Goal: Information Seeking & Learning: Find contact information

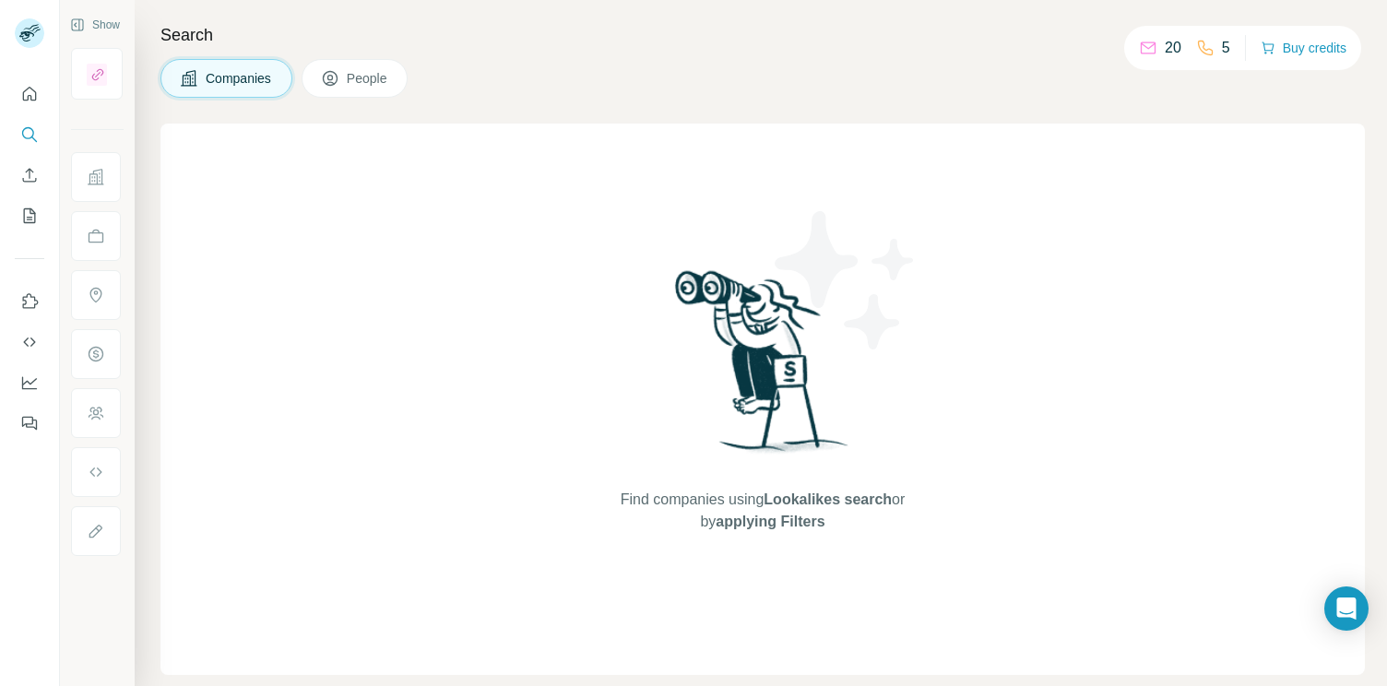
click at [368, 81] on span "People" at bounding box center [368, 78] width 42 height 18
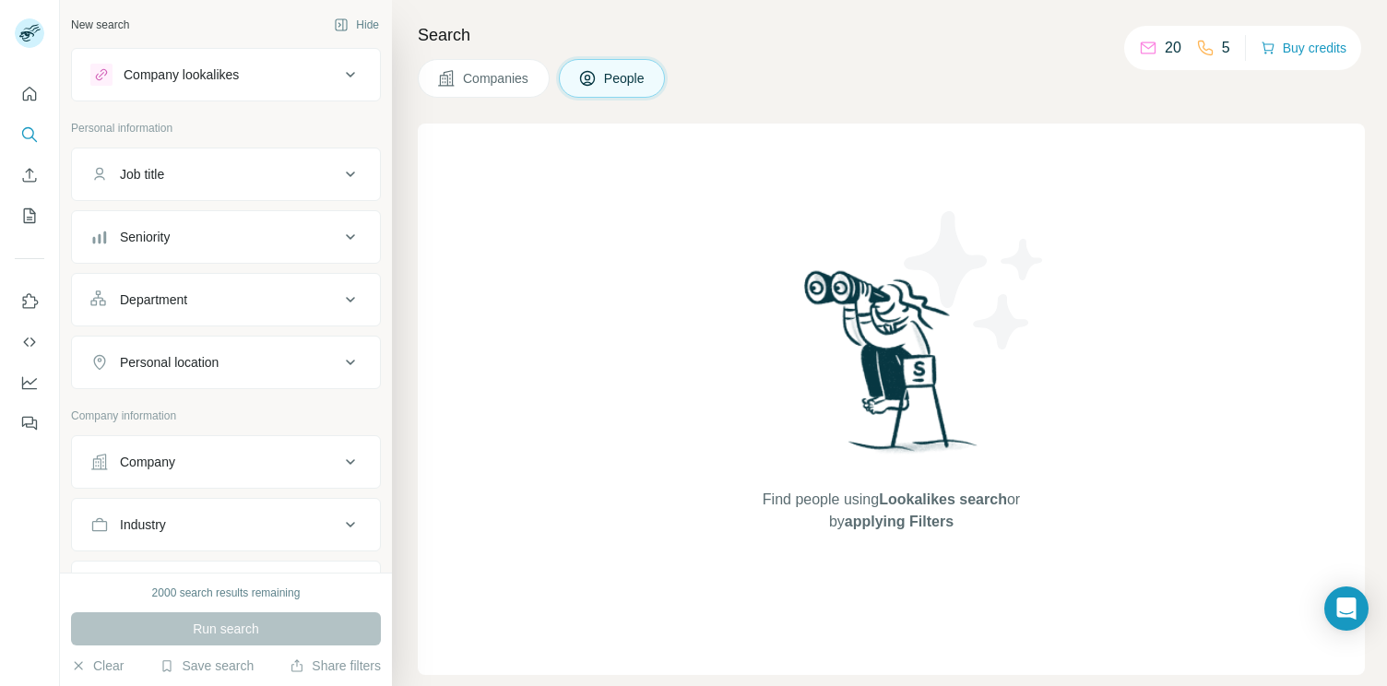
click at [1155, 53] on div "20" at bounding box center [1160, 48] width 42 height 22
click at [1165, 46] on p "20" at bounding box center [1173, 48] width 17 height 22
click at [35, 149] on button "Search" at bounding box center [30, 134] width 30 height 33
click at [219, 76] on div "Company lookalikes" at bounding box center [181, 74] width 115 height 18
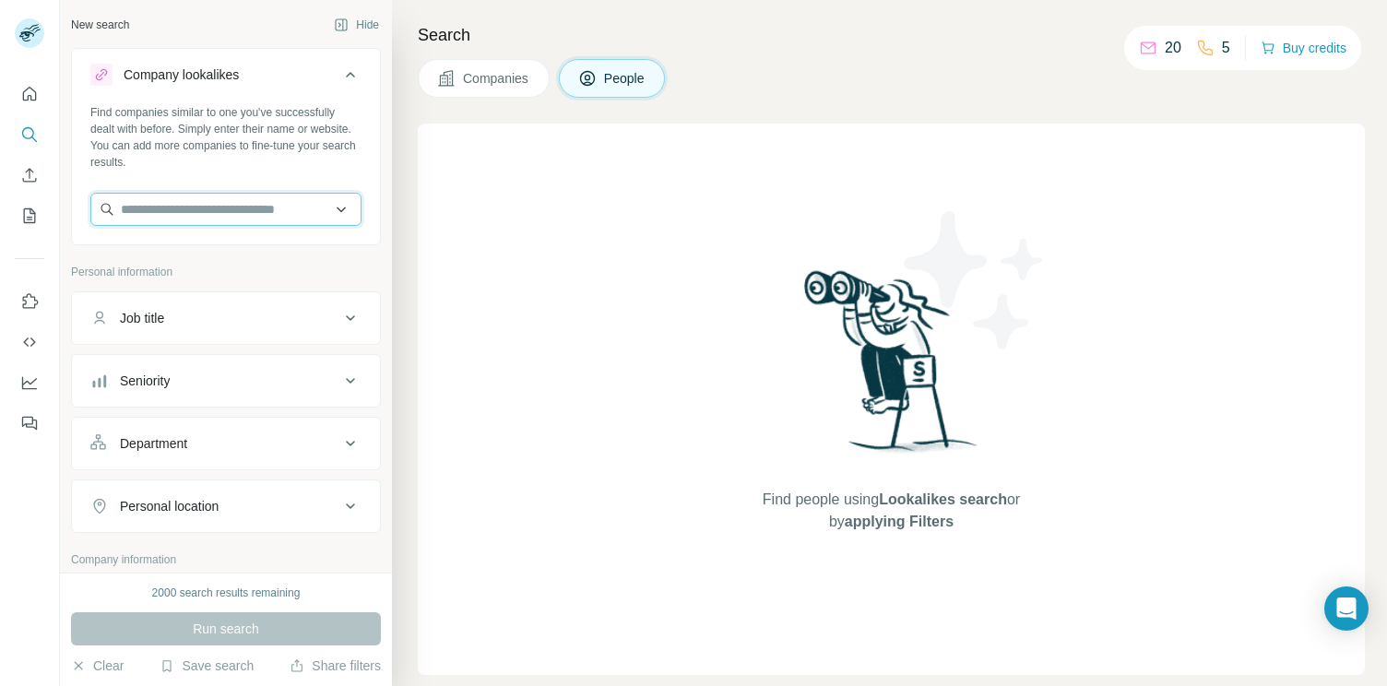
click at [206, 214] on input "text" at bounding box center [225, 209] width 271 height 33
click at [183, 320] on div "Job title" at bounding box center [214, 318] width 249 height 18
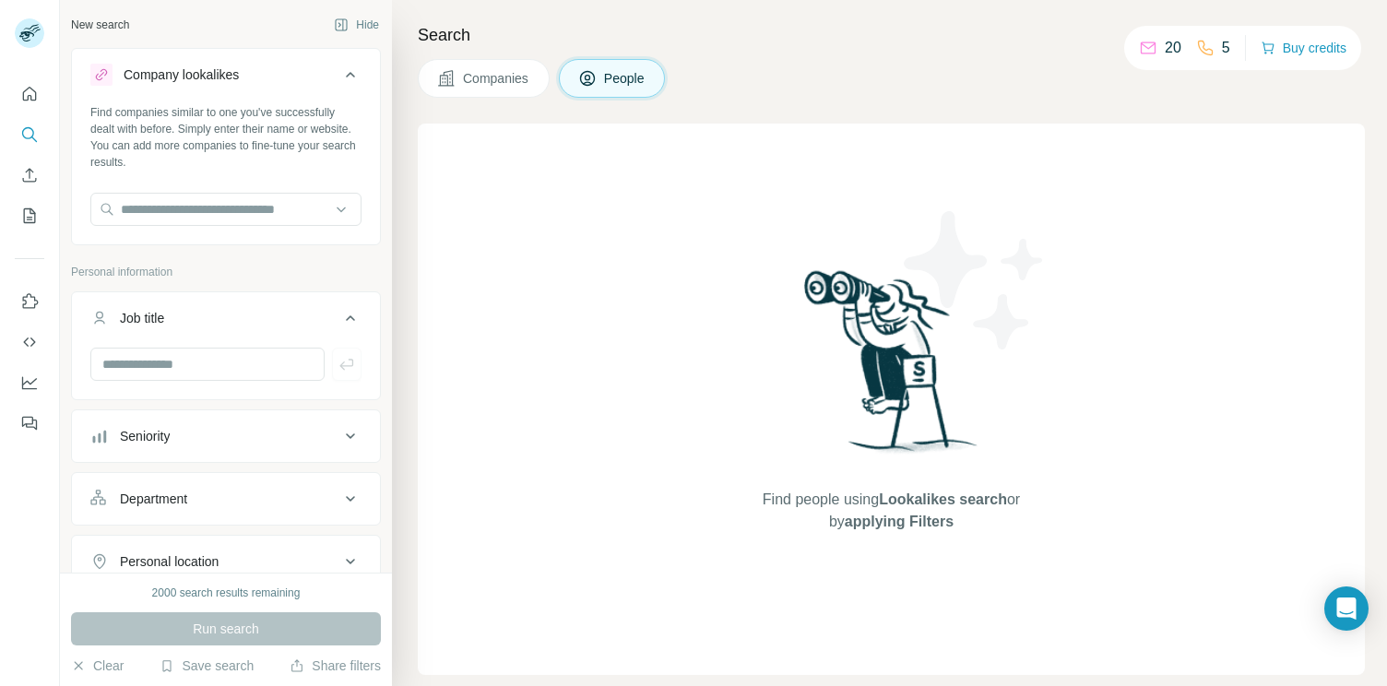
click at [183, 320] on div "Job title" at bounding box center [214, 318] width 249 height 18
click at [499, 77] on span "Companies" at bounding box center [496, 78] width 67 height 18
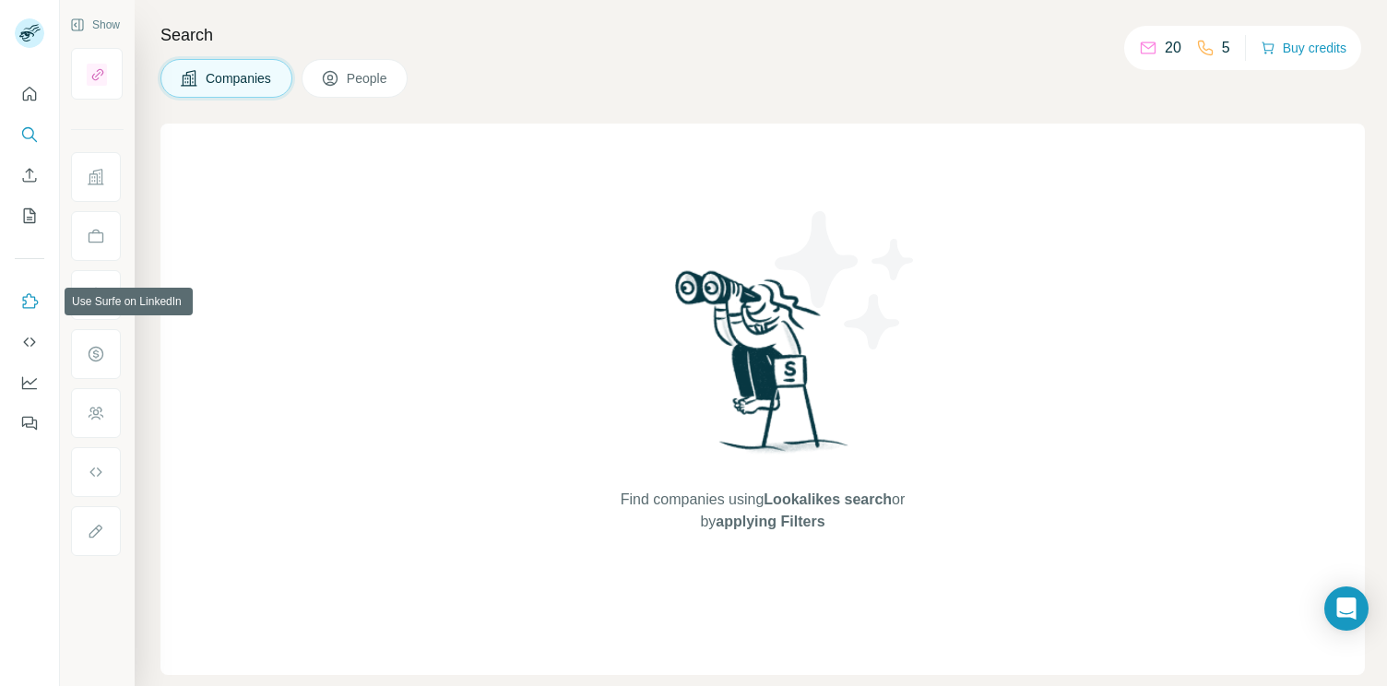
click at [36, 296] on icon "Use Surfe on LinkedIn" at bounding box center [29, 301] width 18 height 18
click at [34, 349] on icon "Use Surfe API" at bounding box center [29, 342] width 18 height 18
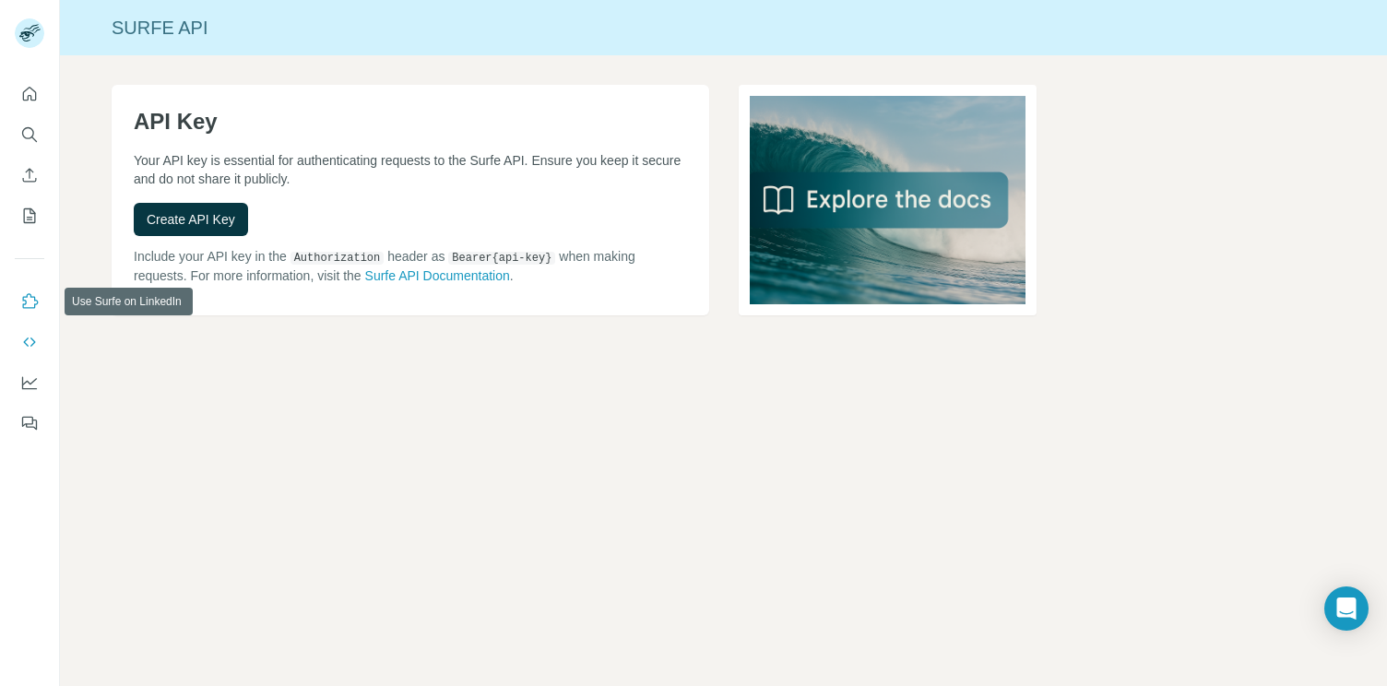
click at [27, 311] on button "Use Surfe on LinkedIn" at bounding box center [30, 301] width 30 height 33
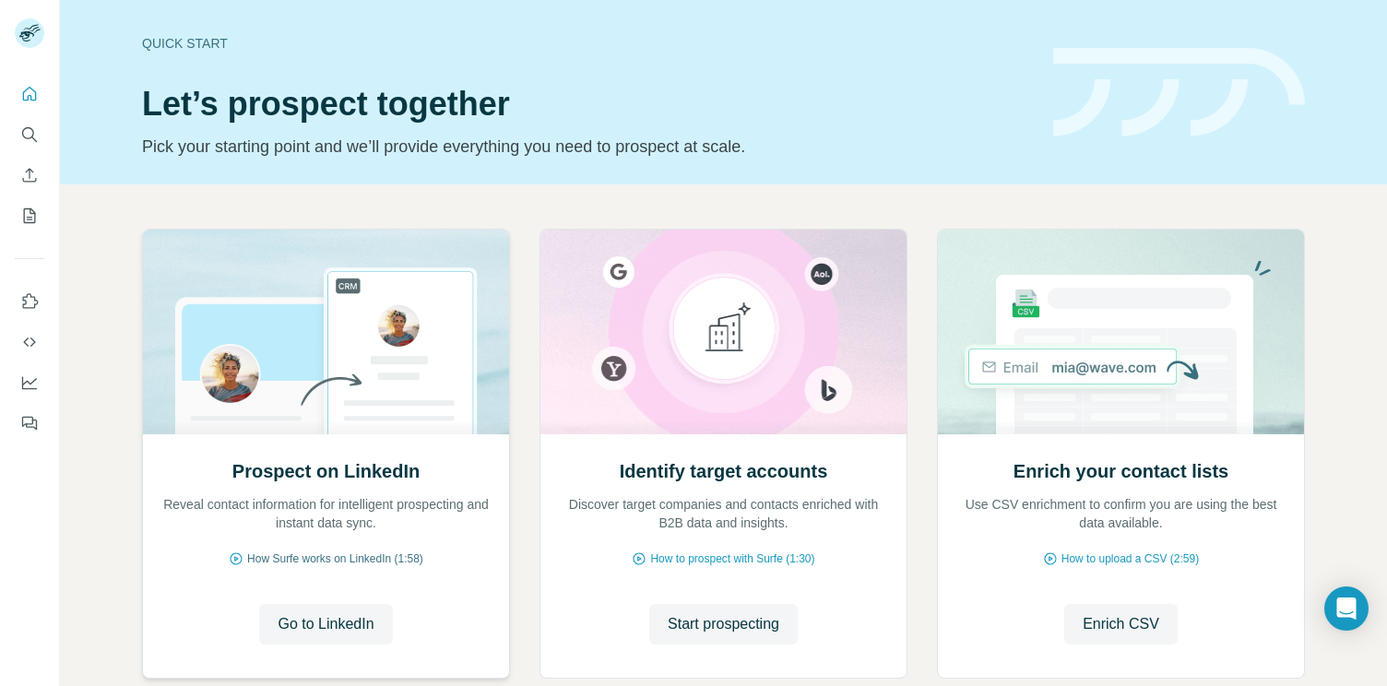
click at [338, 564] on span "How Surfe works on LinkedIn (1:58)" at bounding box center [335, 558] width 176 height 17
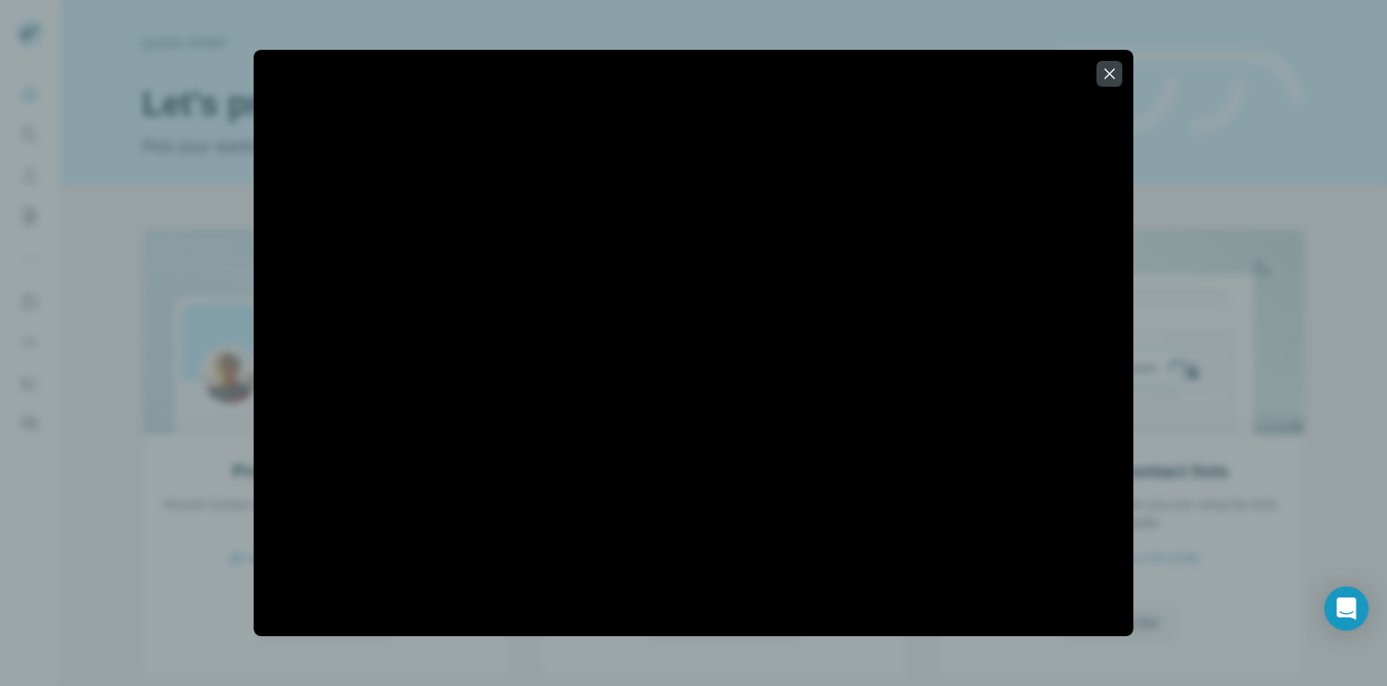
click at [239, 314] on div at bounding box center [693, 343] width 1387 height 686
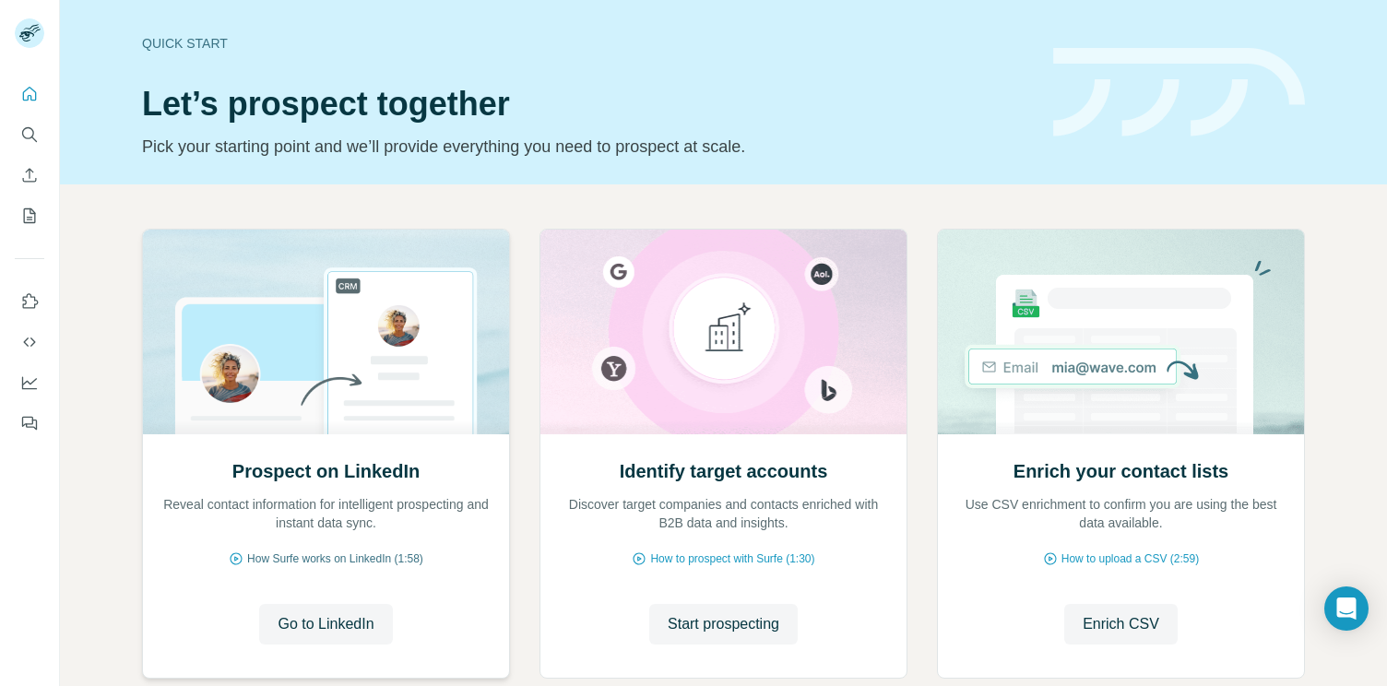
click at [234, 558] on icon at bounding box center [236, 558] width 15 height 15
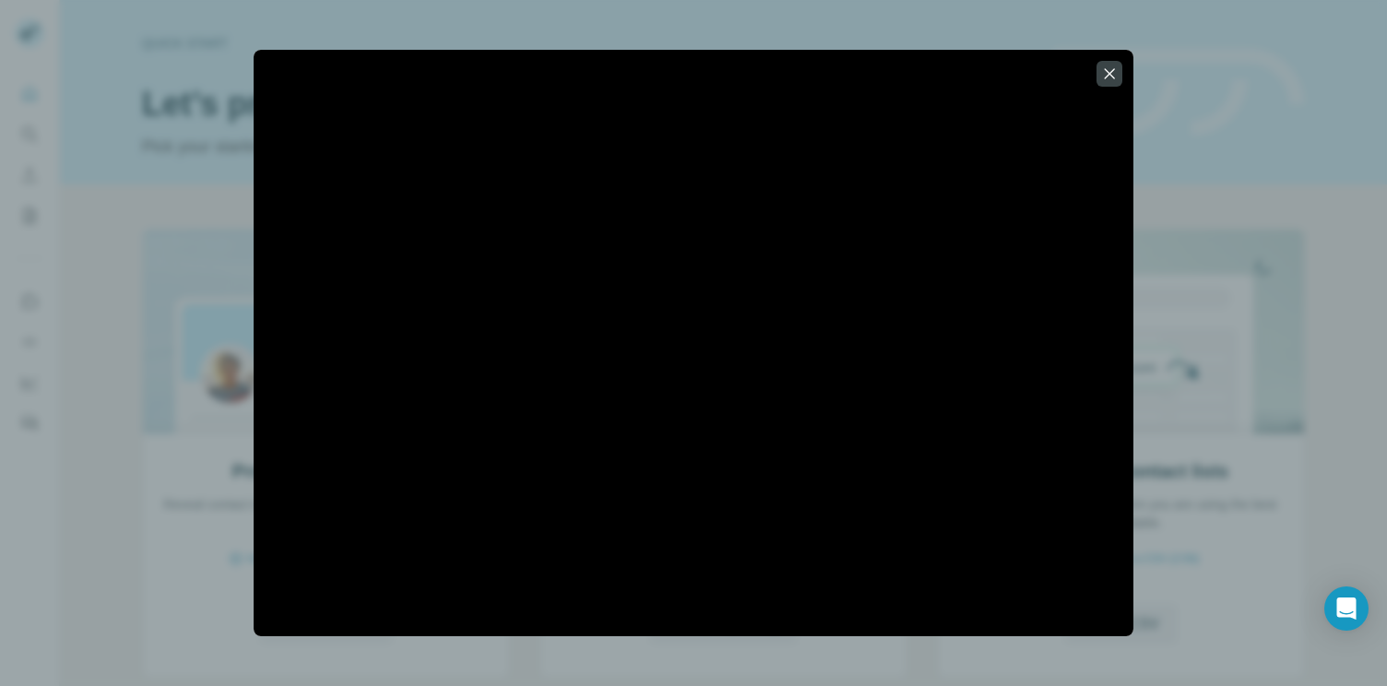
click at [161, 479] on div at bounding box center [693, 343] width 1387 height 686
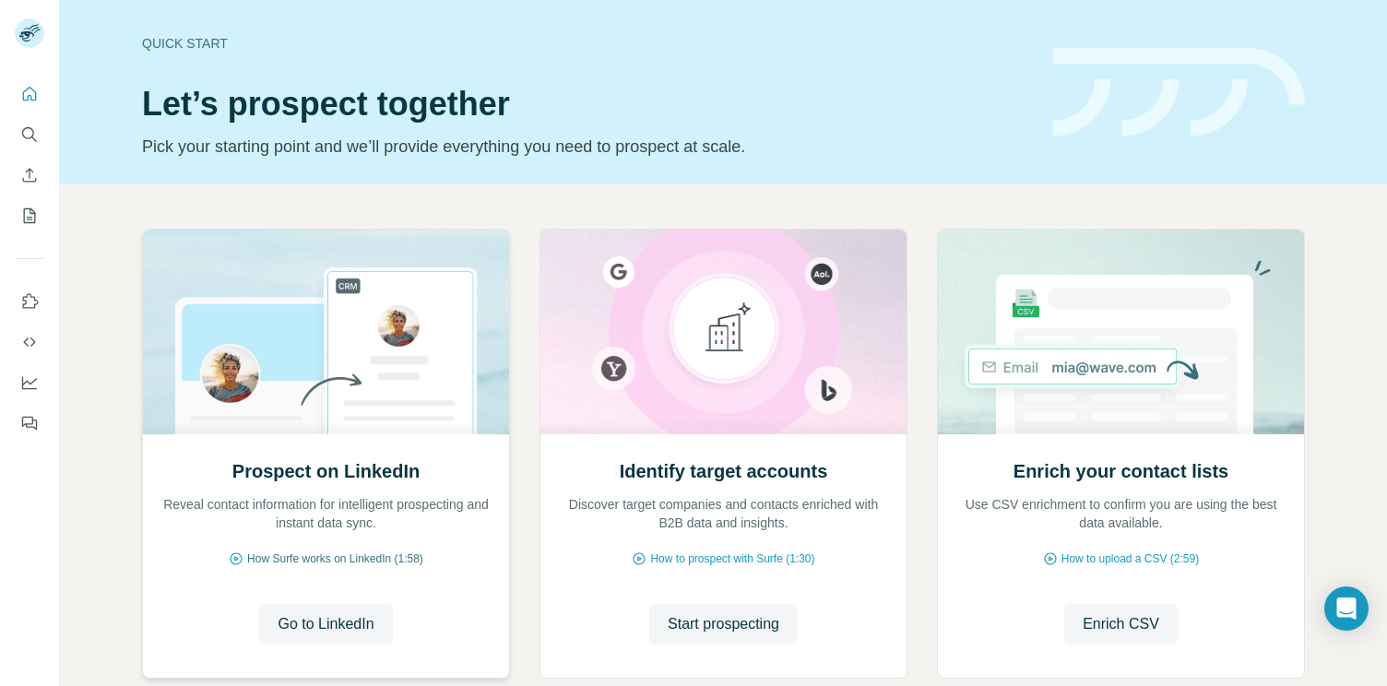
click at [285, 559] on span "How Surfe works on LinkedIn (1:58)" at bounding box center [335, 558] width 176 height 17
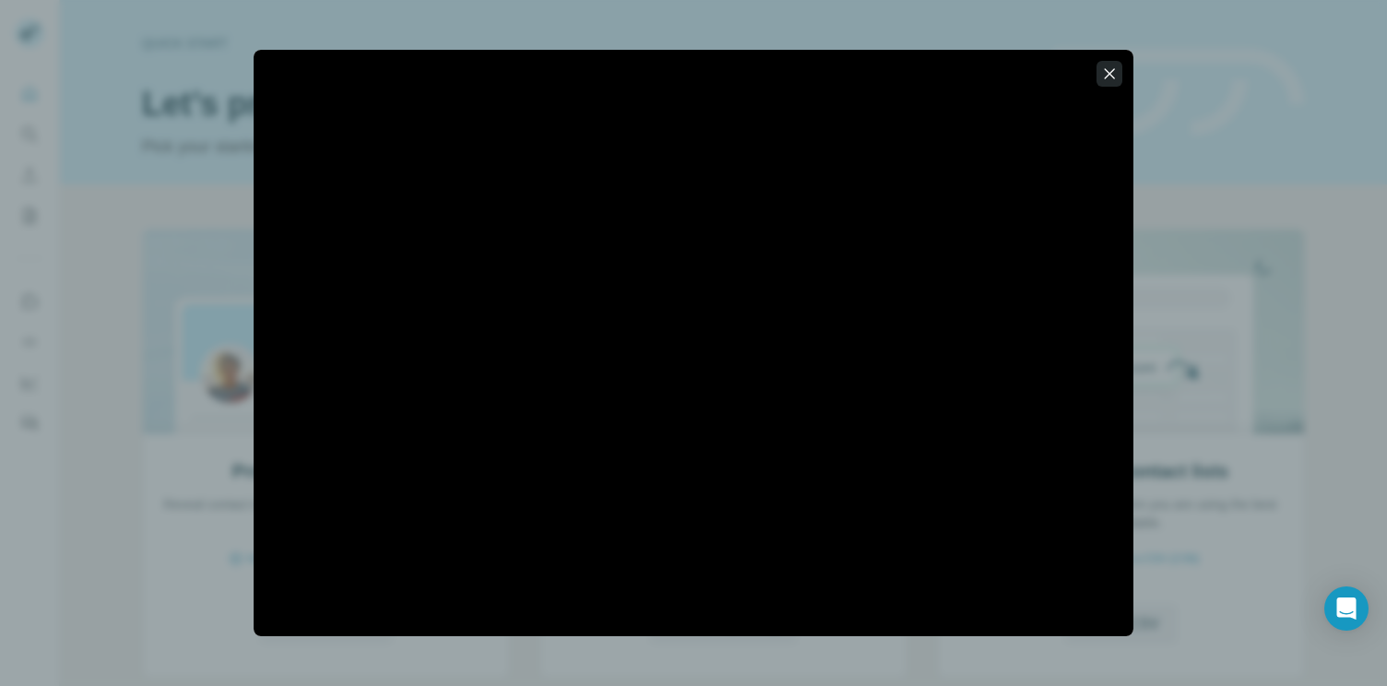
click at [1108, 69] on icon "button" at bounding box center [1109, 74] width 18 height 18
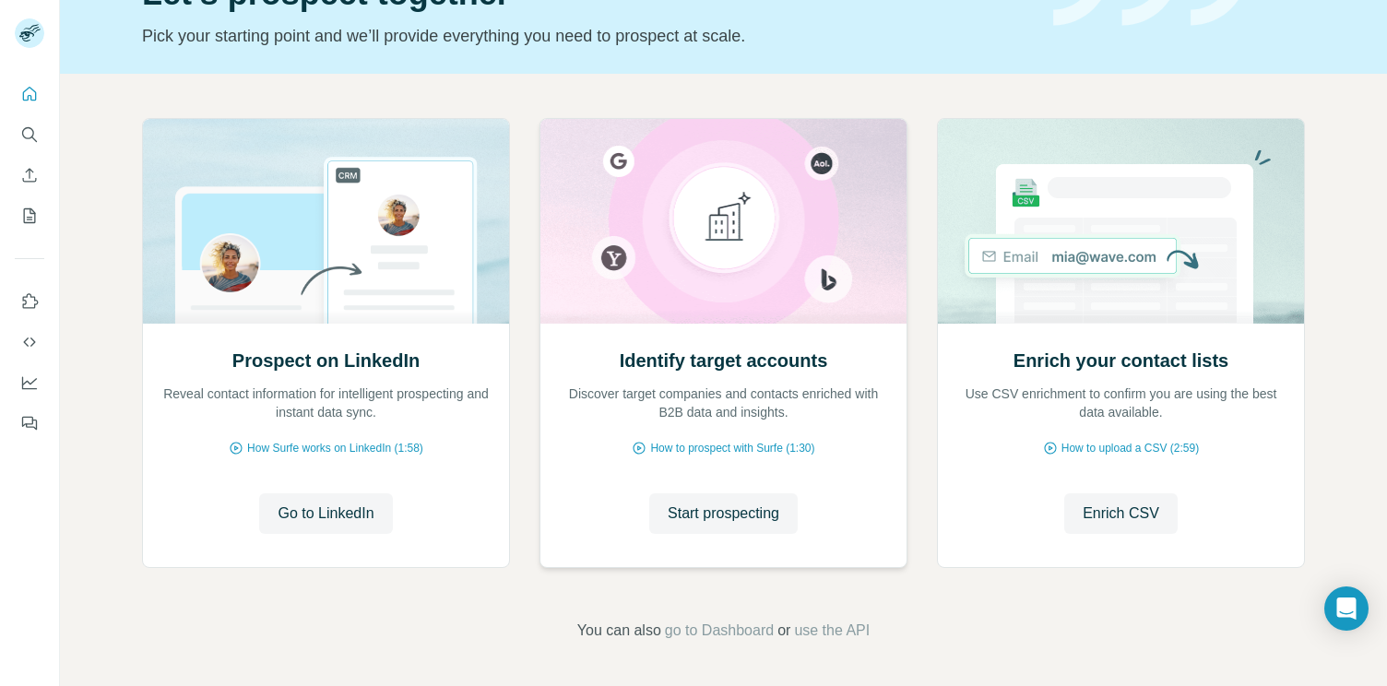
scroll to position [107, 0]
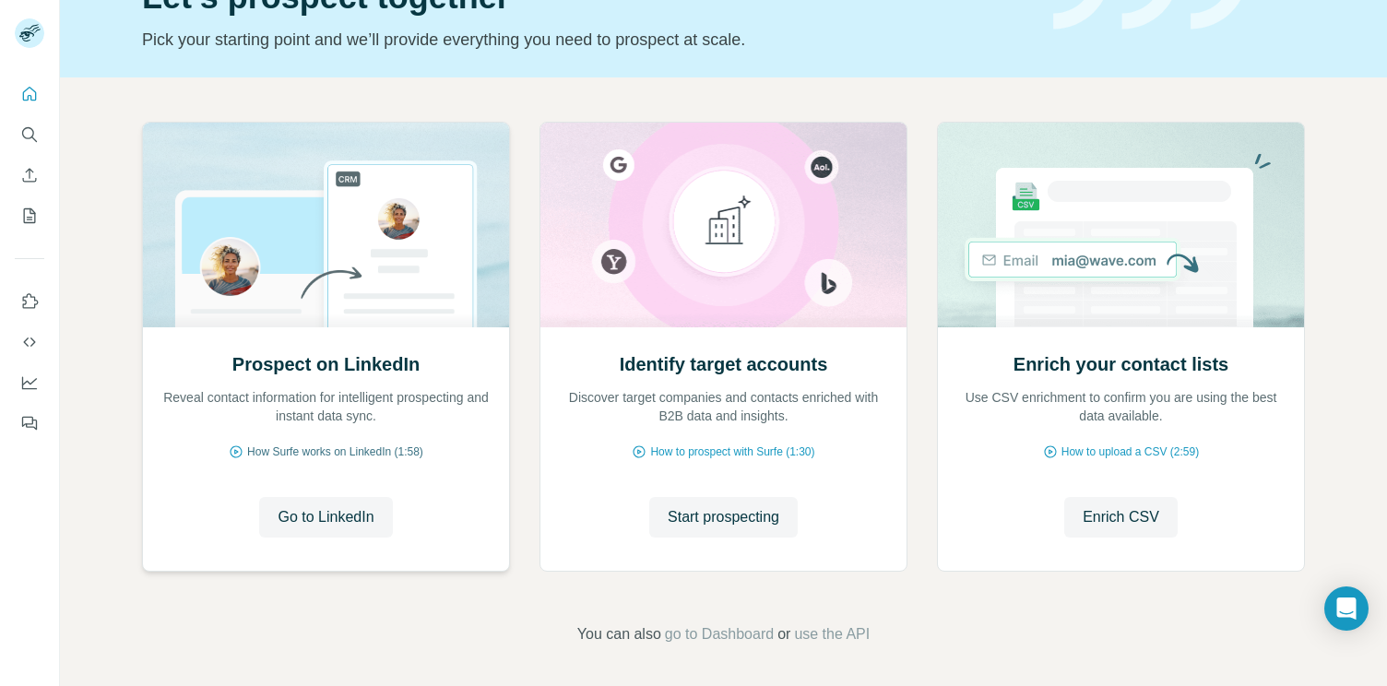
click at [303, 444] on span "How Surfe works on LinkedIn (1:58)" at bounding box center [335, 451] width 176 height 17
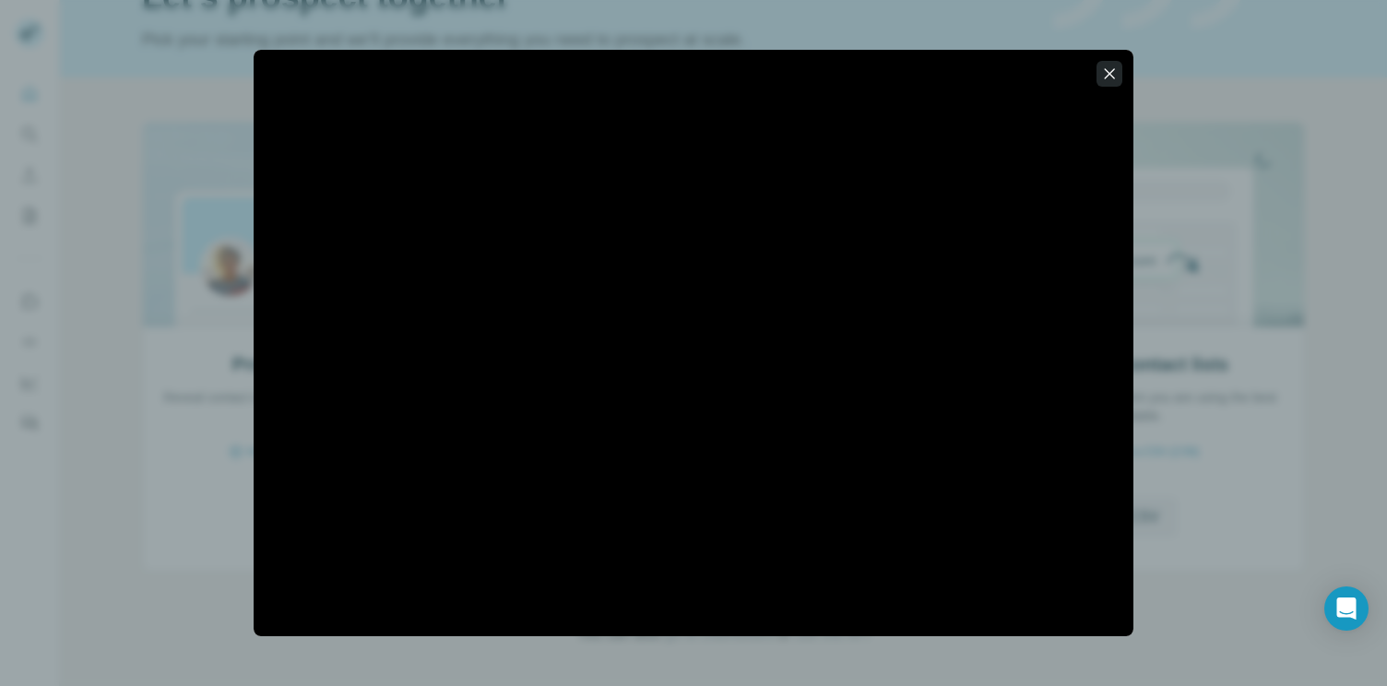
click at [1096, 65] on button "button" at bounding box center [1109, 74] width 26 height 26
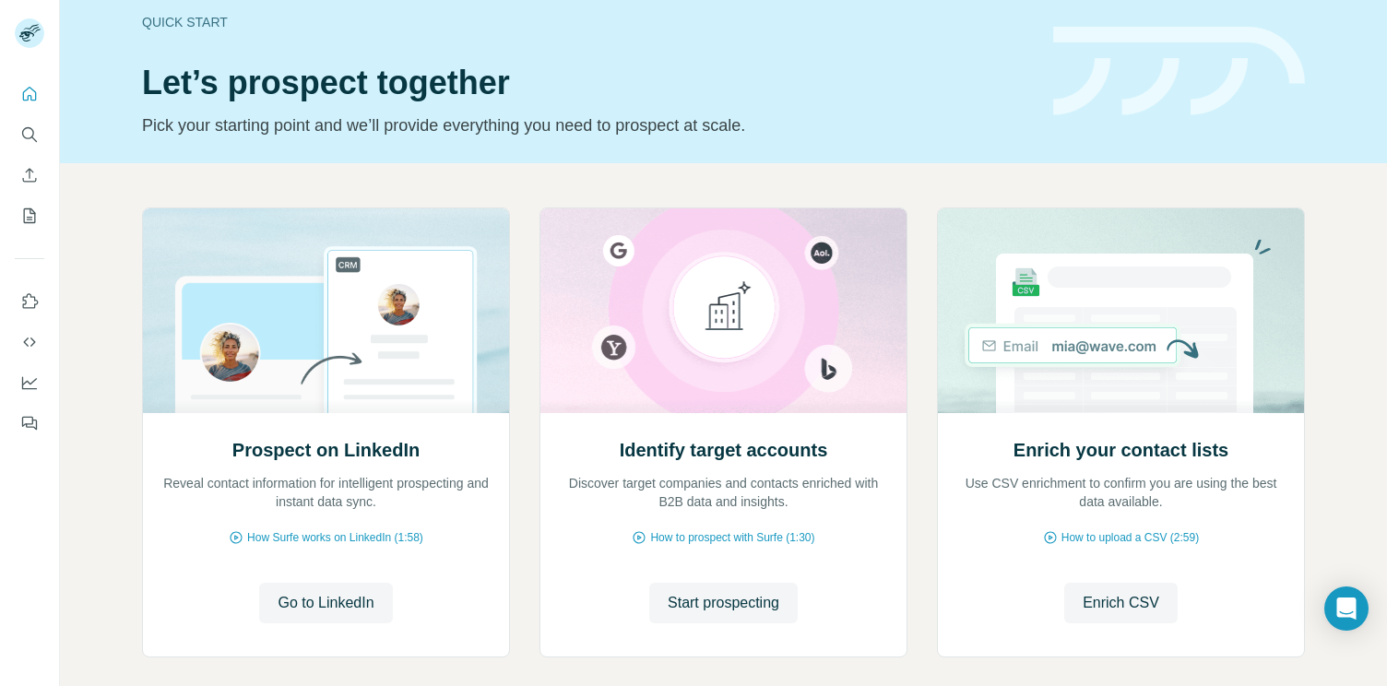
scroll to position [0, 0]
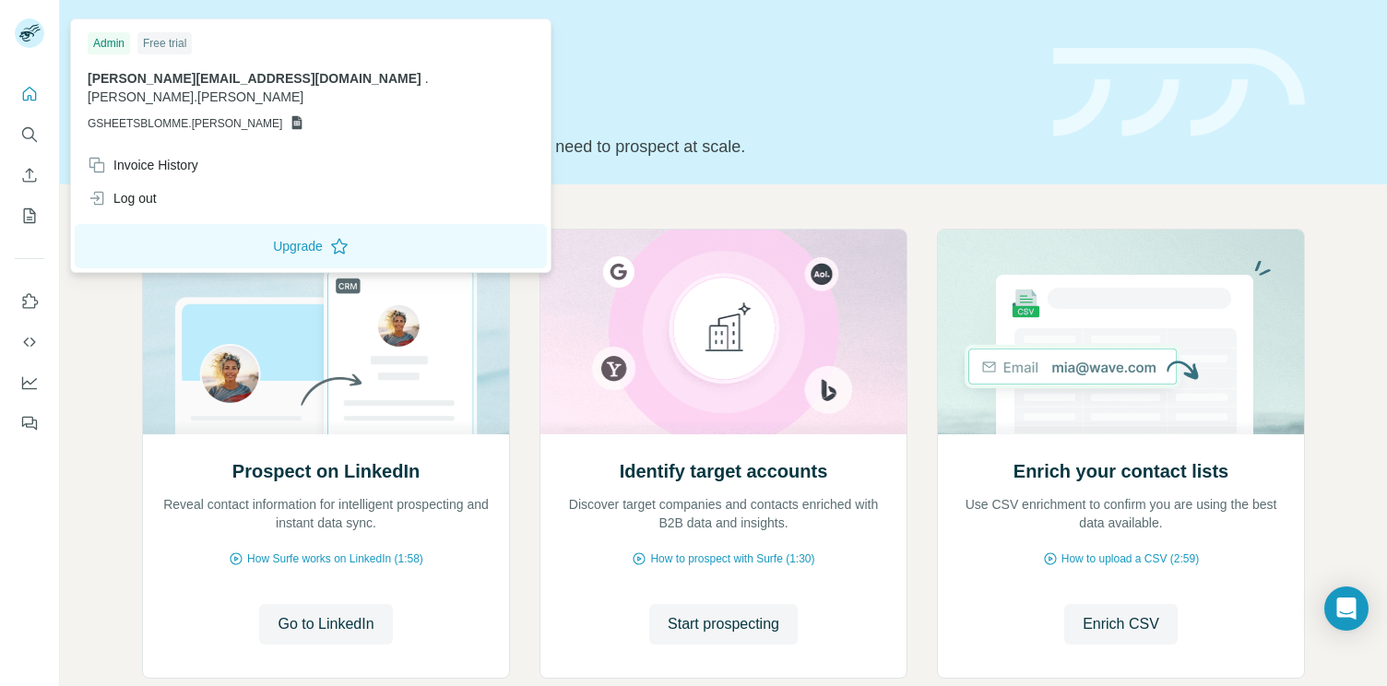
click at [108, 40] on div "Admin" at bounding box center [109, 43] width 42 height 22
click at [149, 72] on span "[PERSON_NAME][EMAIL_ADDRESS][DOMAIN_NAME]" at bounding box center [255, 78] width 334 height 15
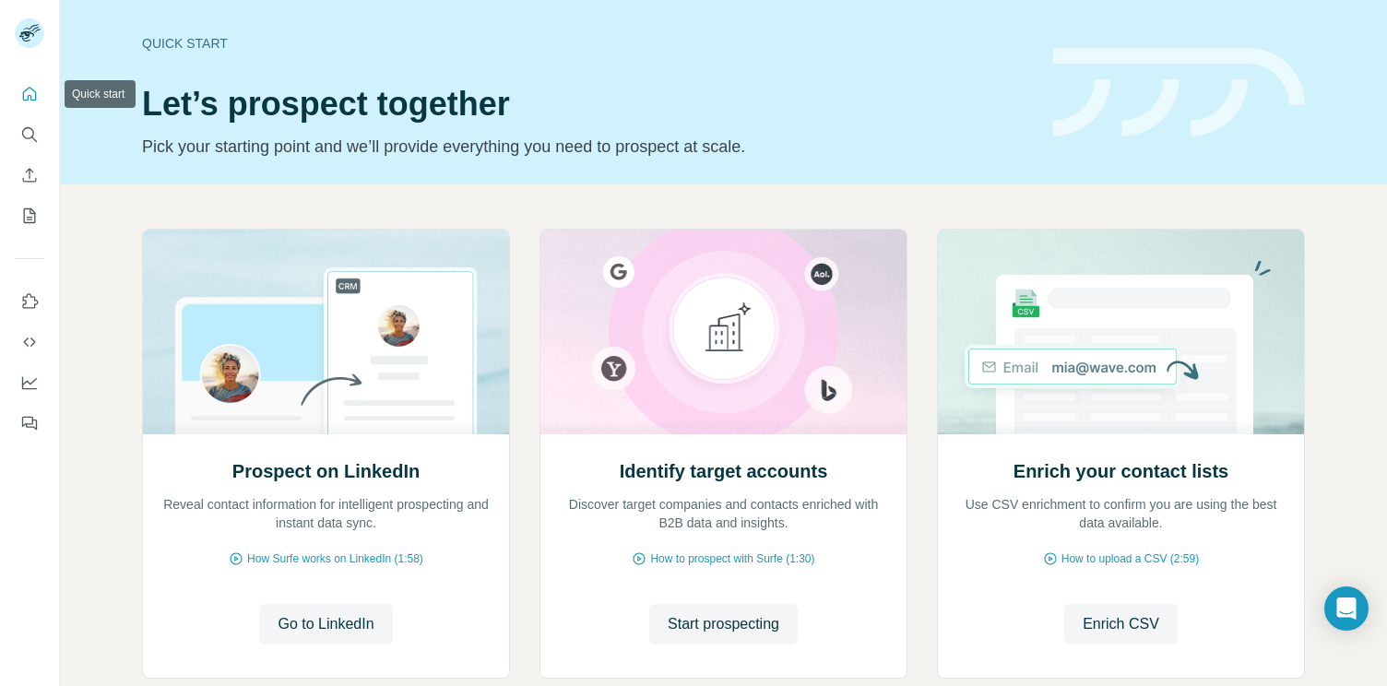
click at [37, 94] on icon "Quick start" at bounding box center [29, 94] width 18 height 18
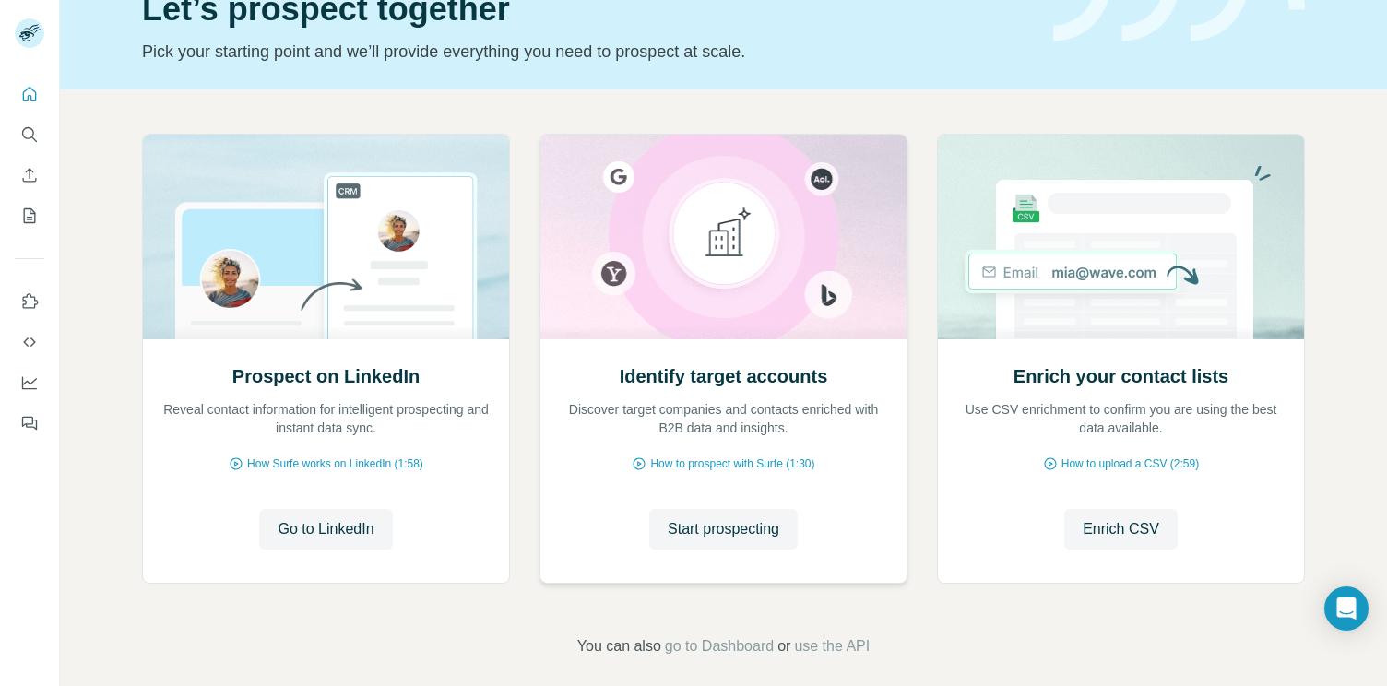
scroll to position [89, 0]
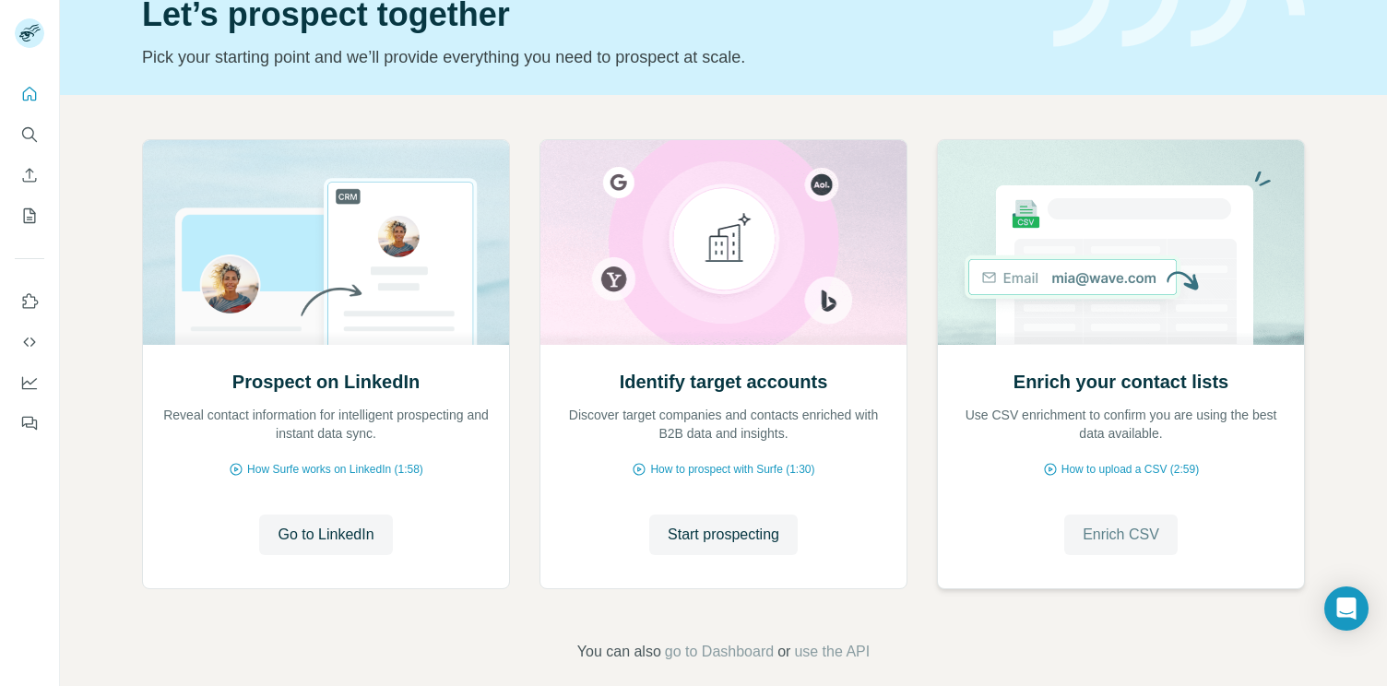
click at [1144, 544] on span "Enrich CSV" at bounding box center [1120, 535] width 77 height 22
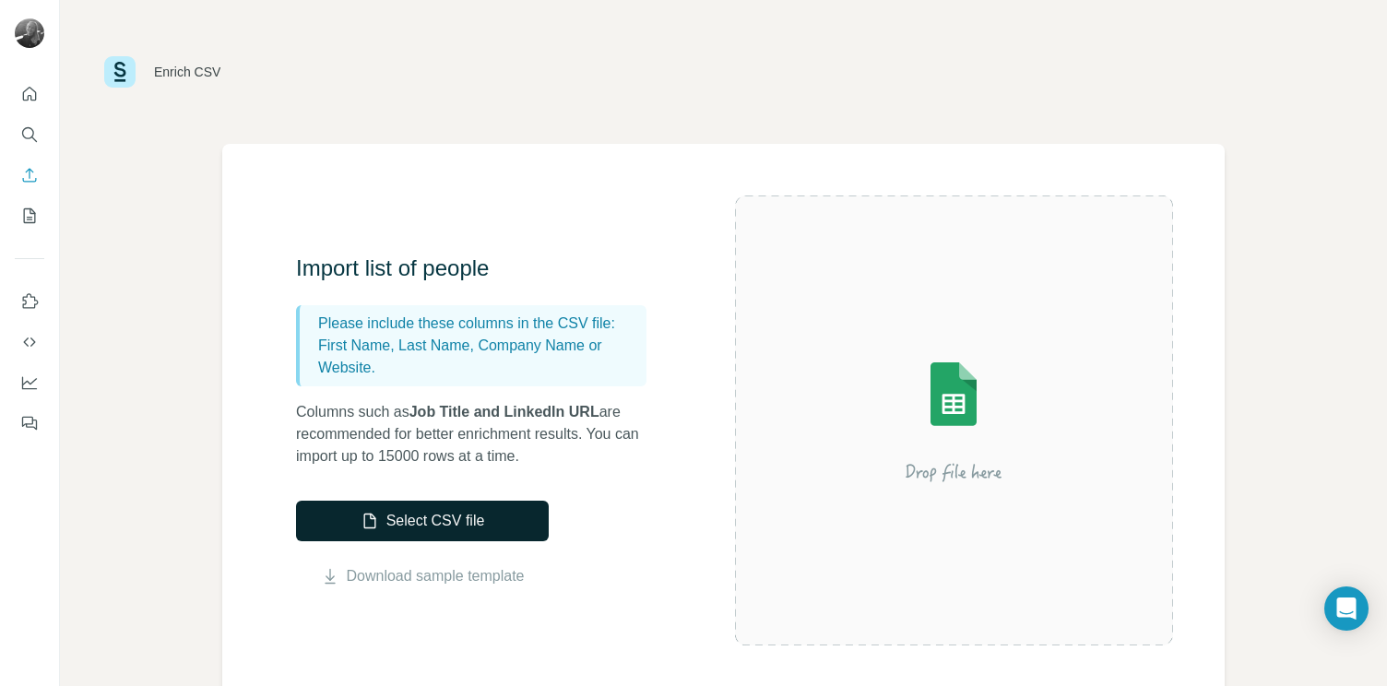
click at [413, 518] on button "Select CSV file" at bounding box center [422, 521] width 253 height 41
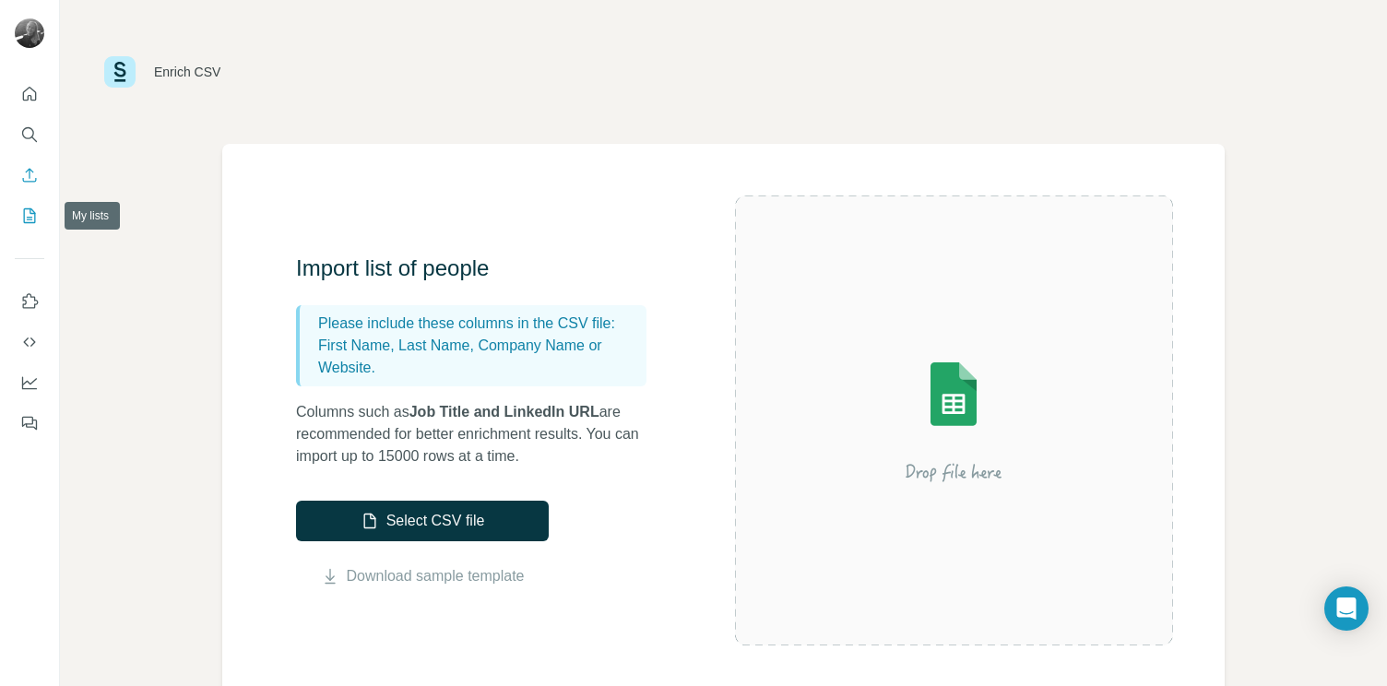
click at [35, 216] on icon "My lists" at bounding box center [30, 215] width 12 height 15
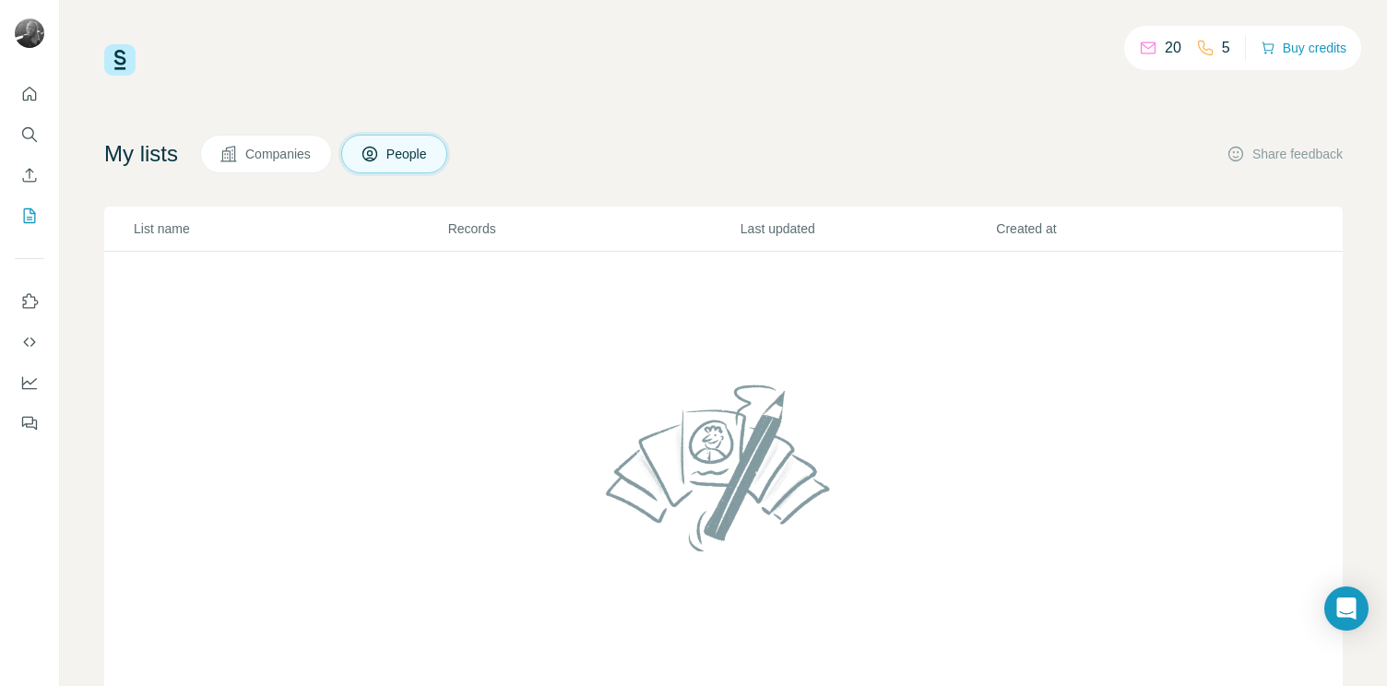
click at [294, 147] on span "Companies" at bounding box center [278, 154] width 67 height 18
click at [34, 214] on icon "My lists" at bounding box center [30, 215] width 12 height 15
click at [23, 131] on icon "Search" at bounding box center [28, 133] width 12 height 12
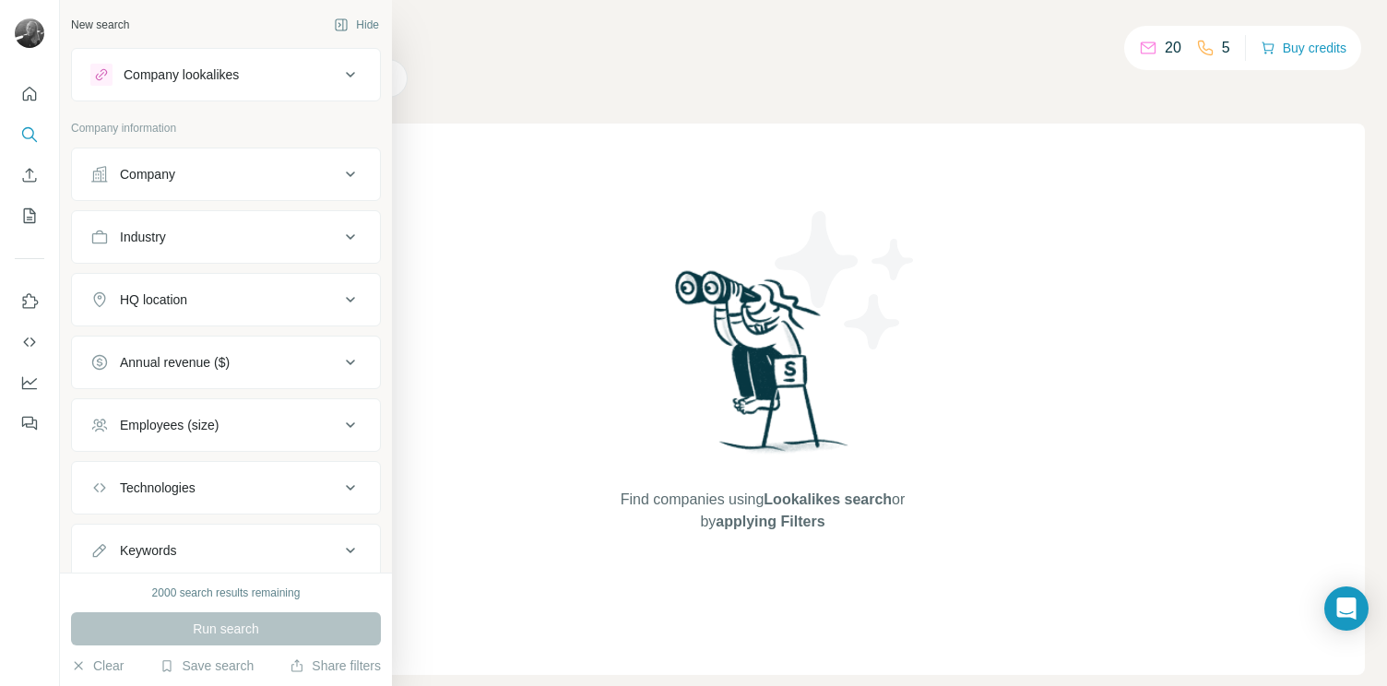
click at [195, 77] on div "Company lookalikes" at bounding box center [181, 74] width 115 height 18
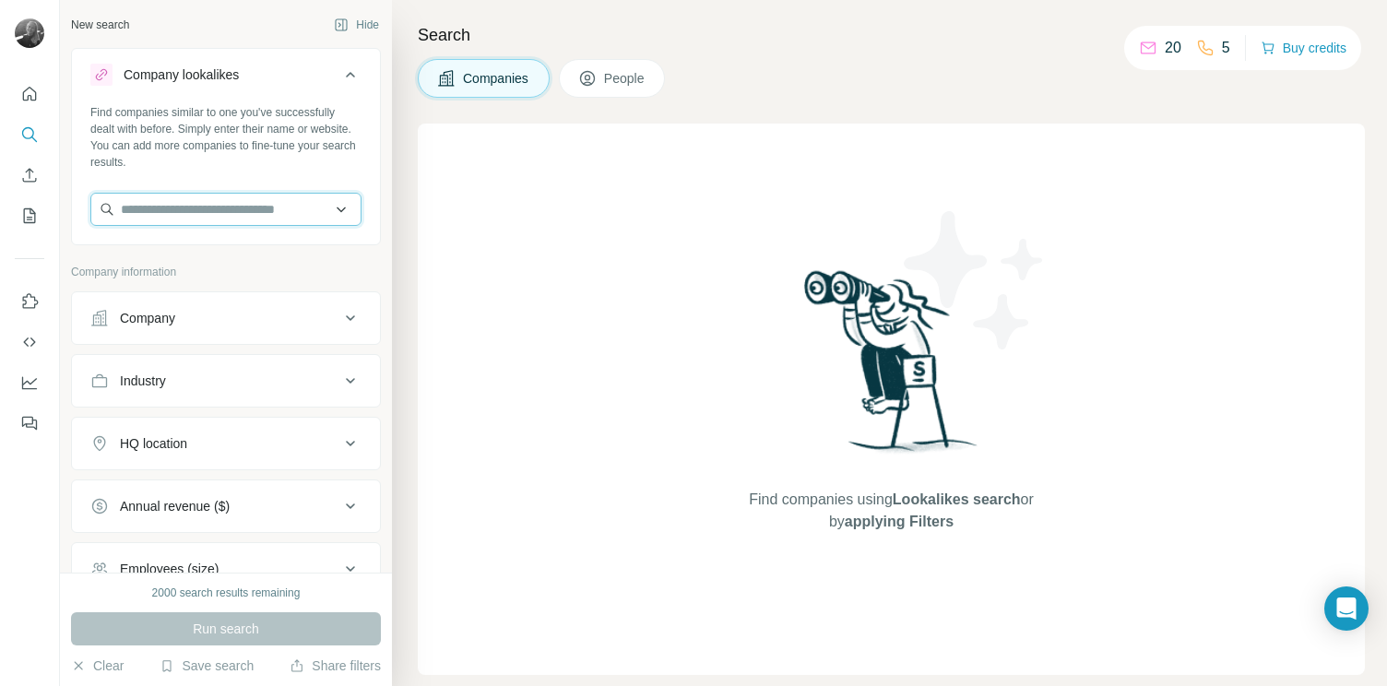
click at [183, 214] on input "text" at bounding box center [225, 209] width 271 height 33
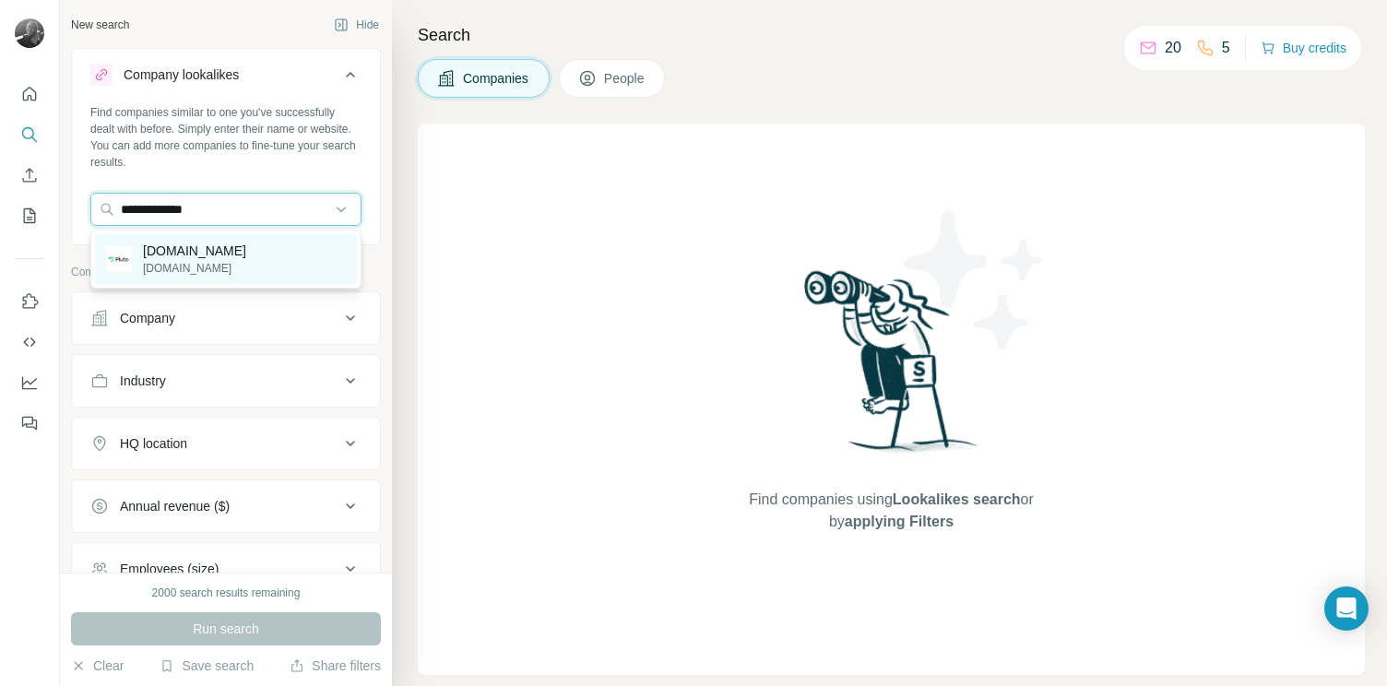
type input "**********"
click at [190, 254] on p "pluto.markets" at bounding box center [194, 251] width 103 height 18
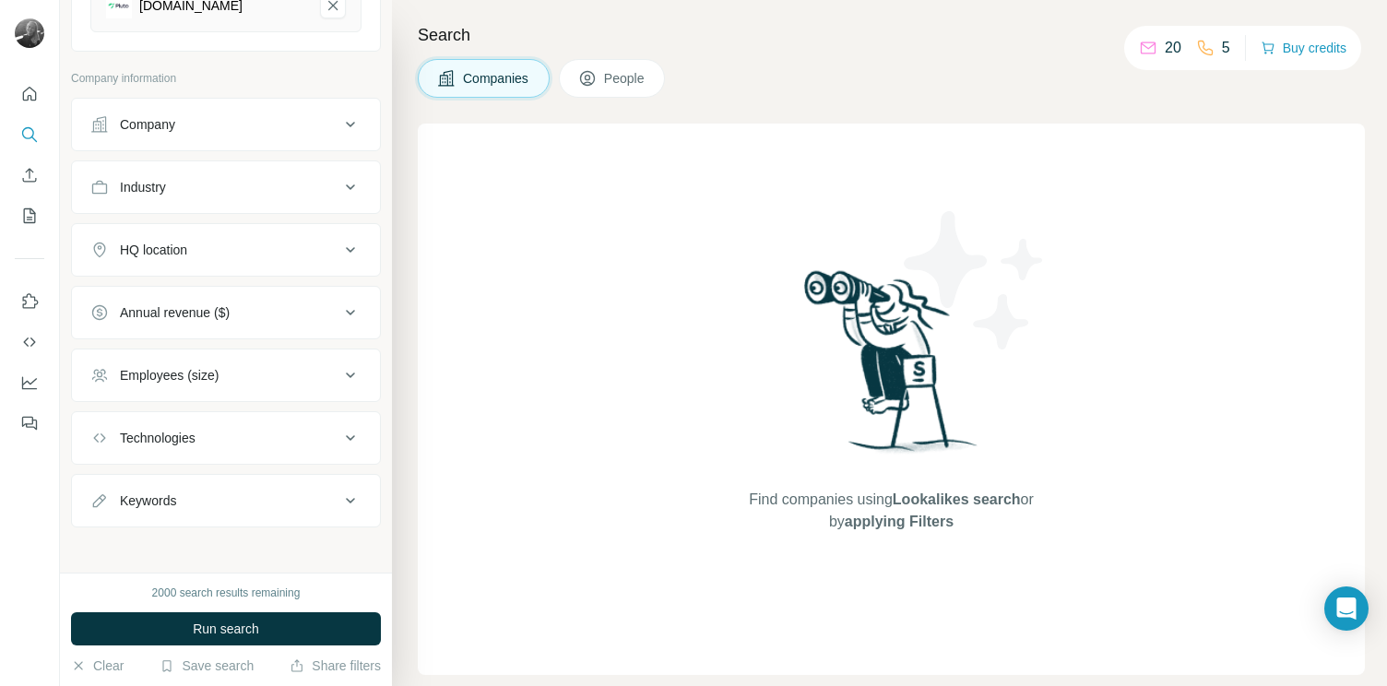
scroll to position [272, 0]
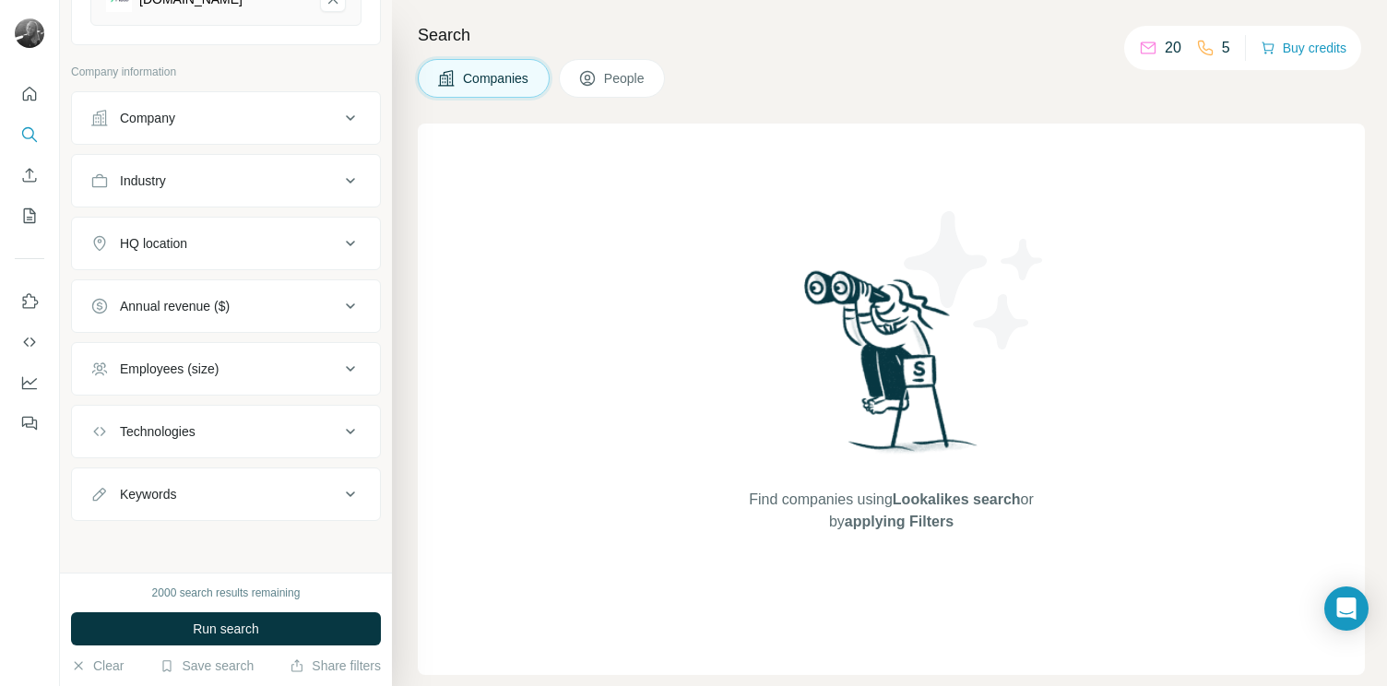
click at [180, 371] on div "Employees (size)" at bounding box center [169, 369] width 99 height 18
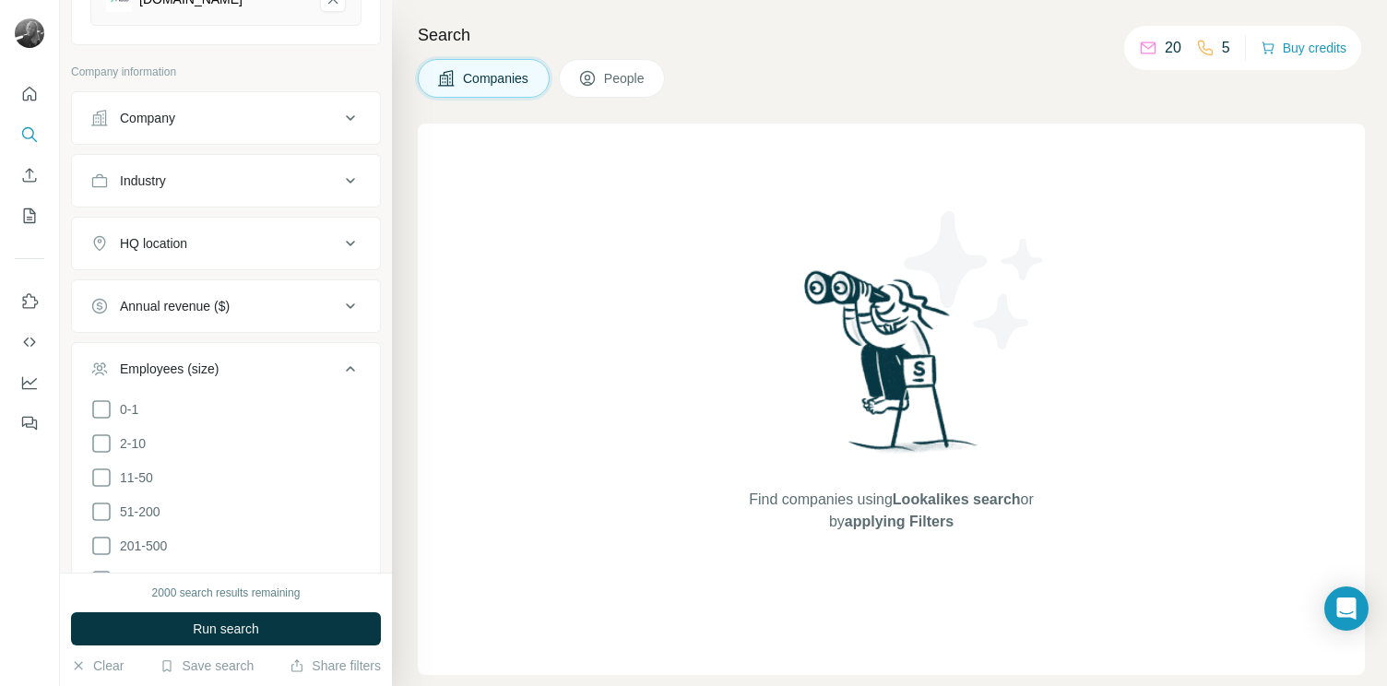
click at [180, 371] on div "Employees (size)" at bounding box center [169, 369] width 99 height 18
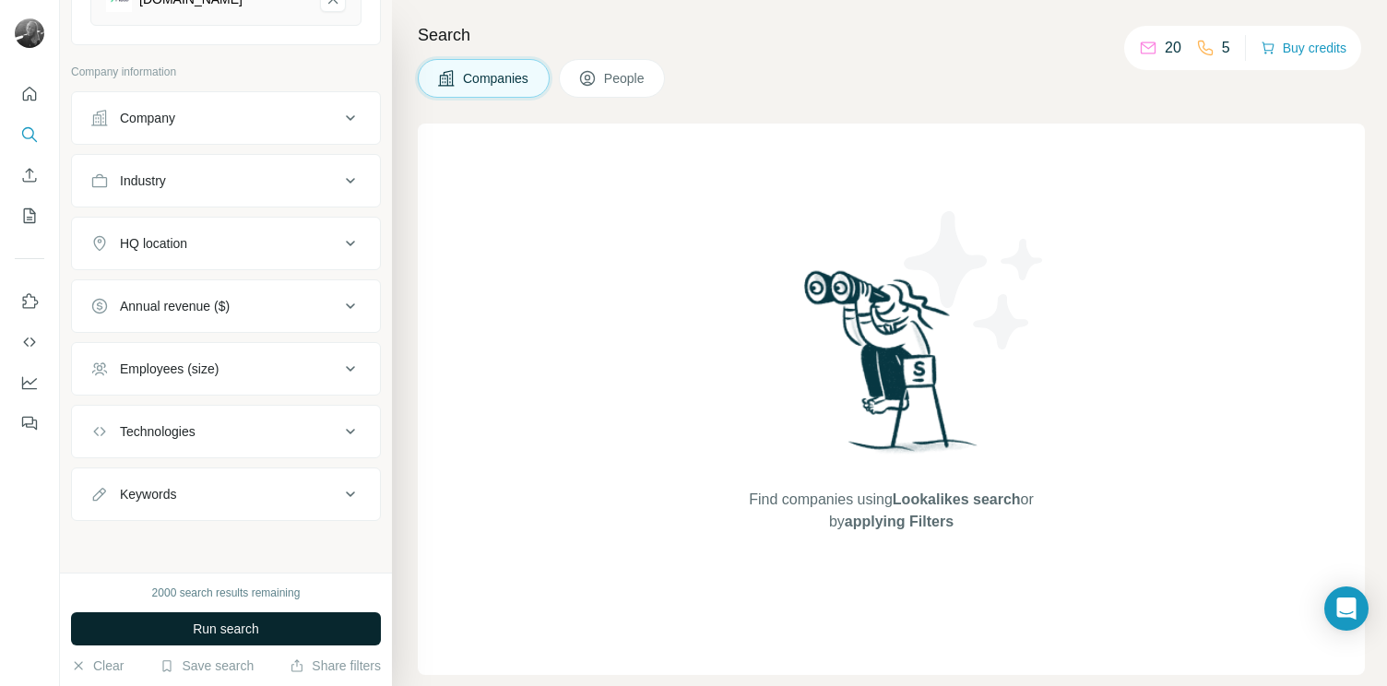
click at [202, 618] on button "Run search" at bounding box center [226, 628] width 310 height 33
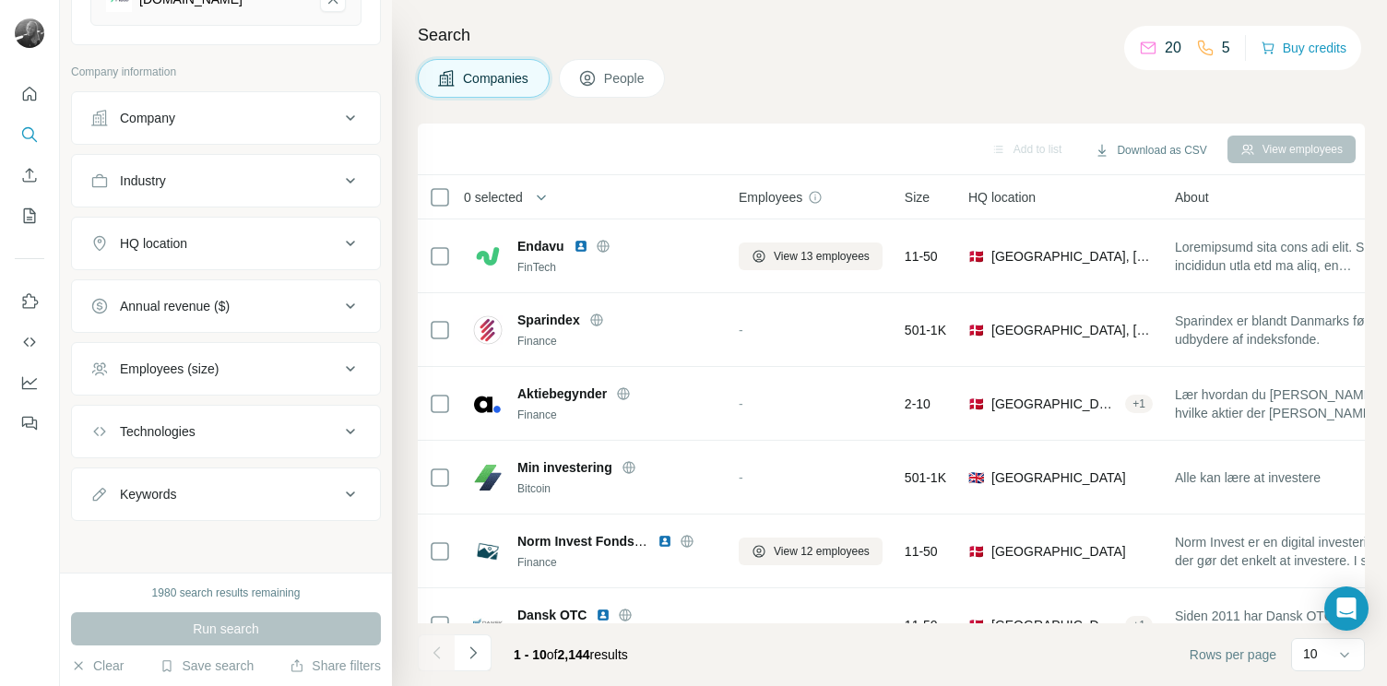
click at [610, 82] on span "People" at bounding box center [625, 78] width 42 height 18
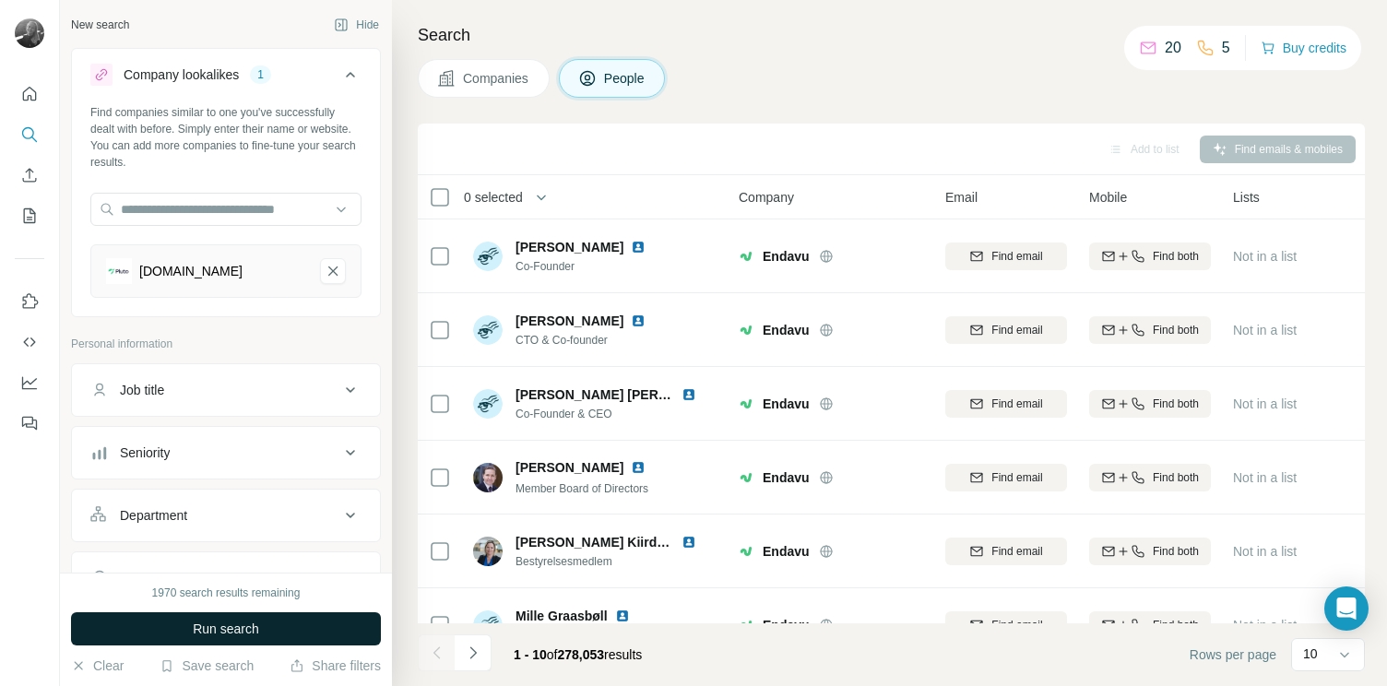
click at [210, 620] on span "Run search" at bounding box center [226, 629] width 66 height 18
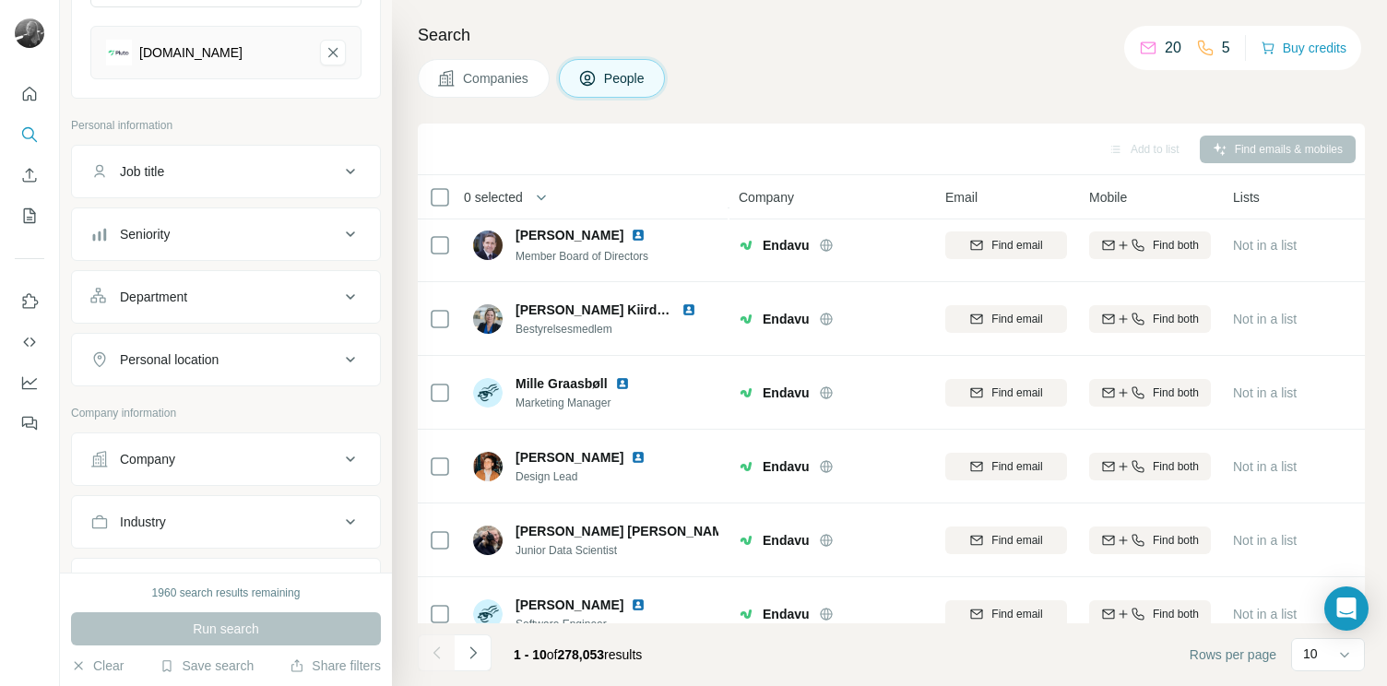
scroll to position [224, 0]
click at [236, 168] on div "Job title" at bounding box center [214, 166] width 249 height 18
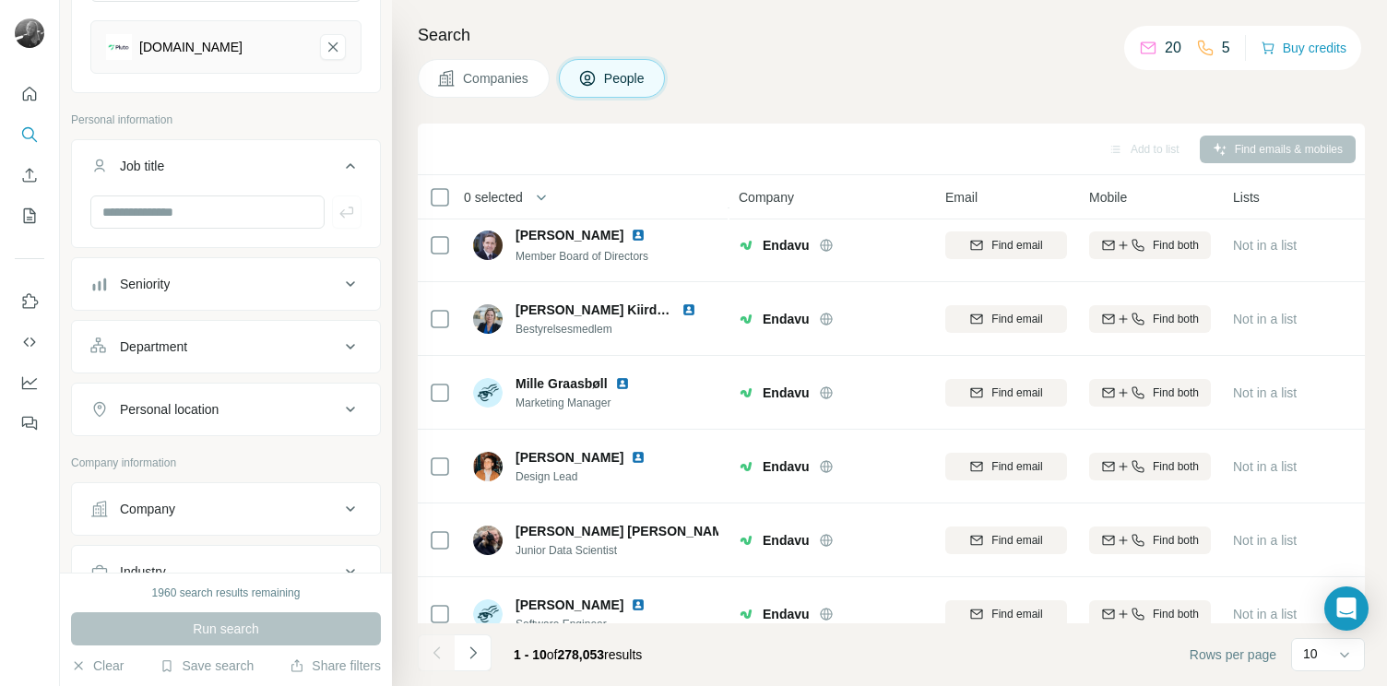
click at [194, 229] on div at bounding box center [226, 219] width 308 height 48
click at [194, 208] on input "text" at bounding box center [207, 211] width 234 height 33
type input "***"
click at [342, 211] on icon "button" at bounding box center [346, 212] width 14 height 11
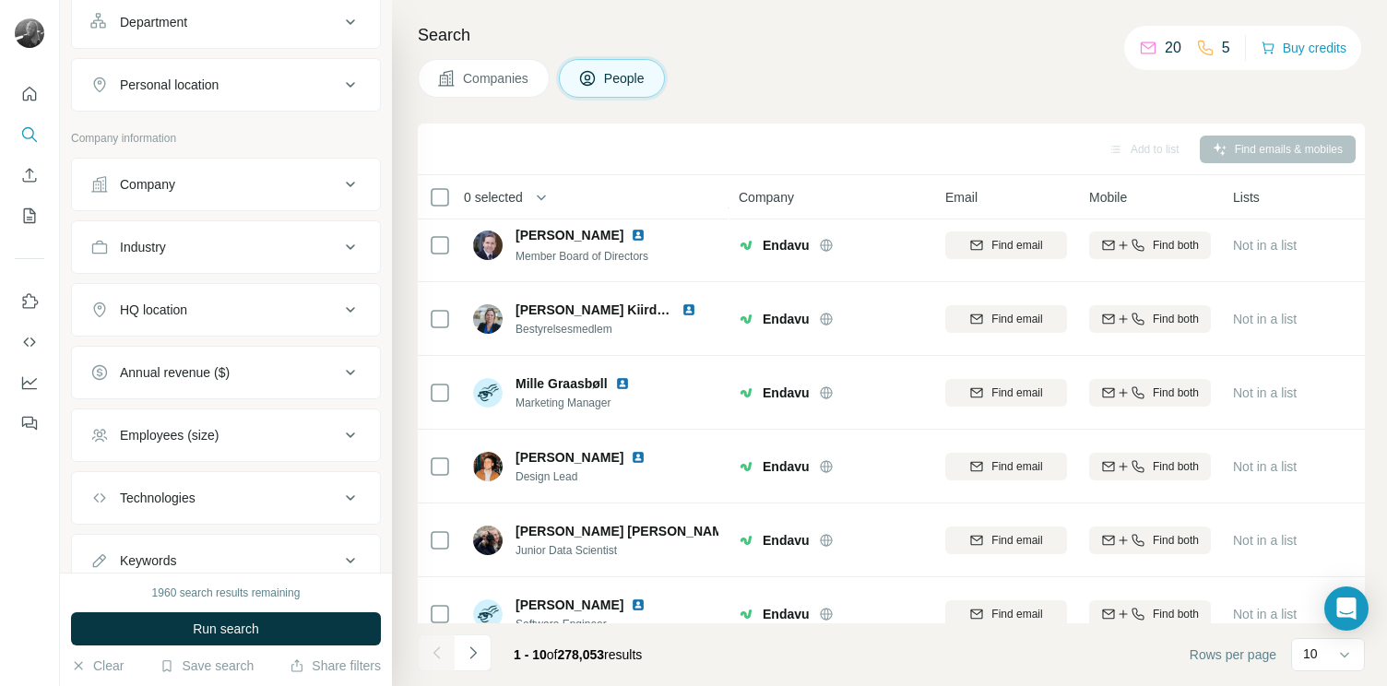
scroll to position [680, 0]
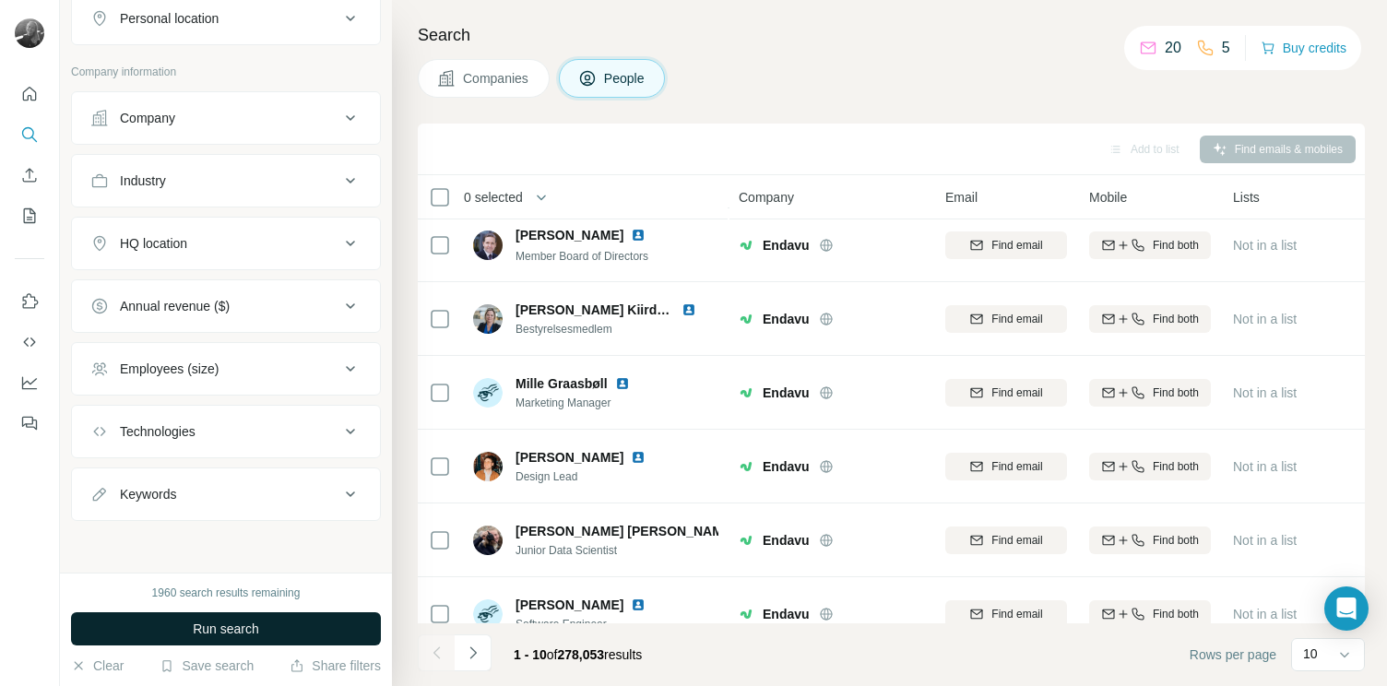
click at [198, 620] on span "Run search" at bounding box center [226, 629] width 66 height 18
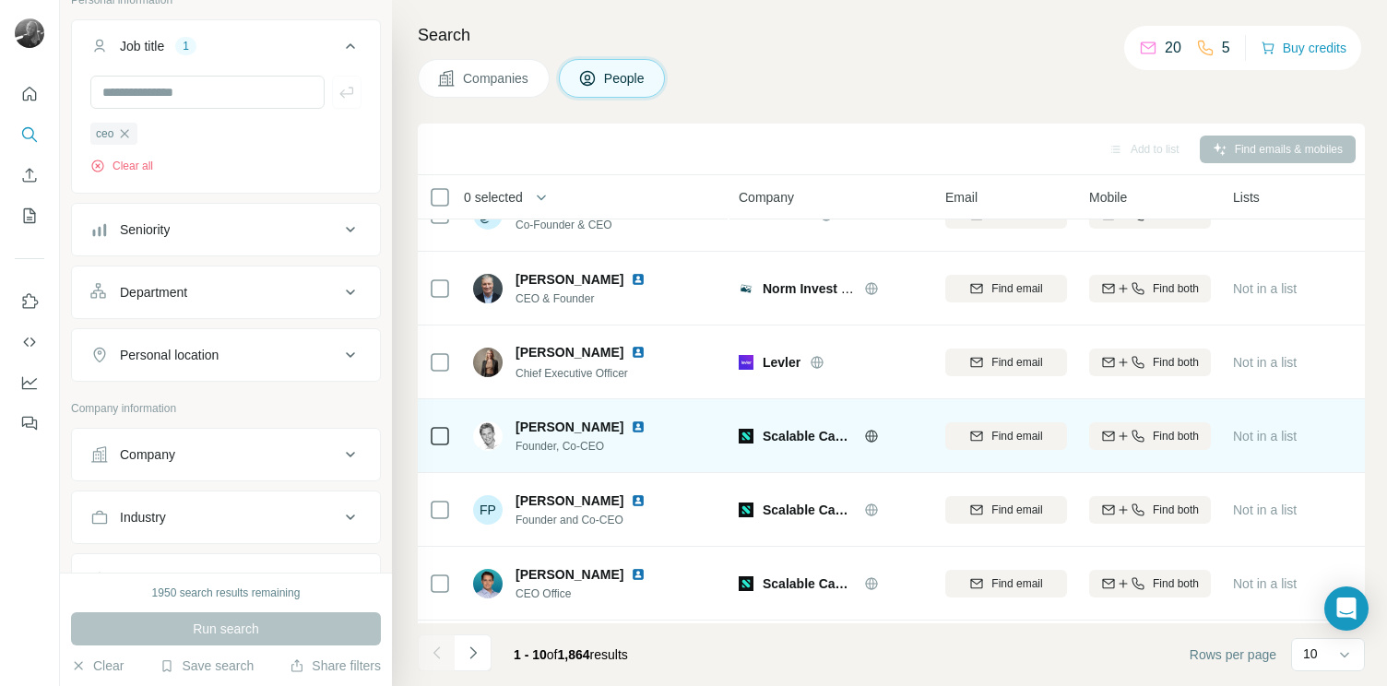
scroll to position [0, 0]
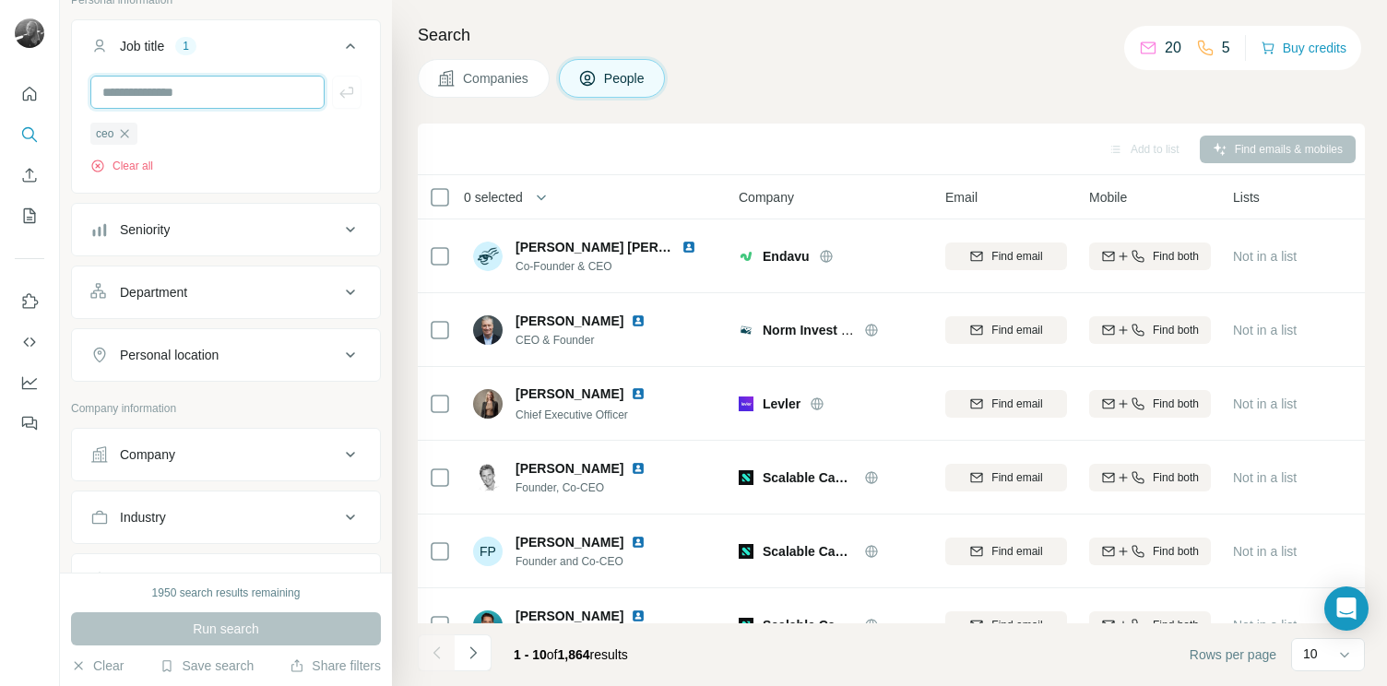
click at [174, 91] on input "text" at bounding box center [207, 92] width 234 height 33
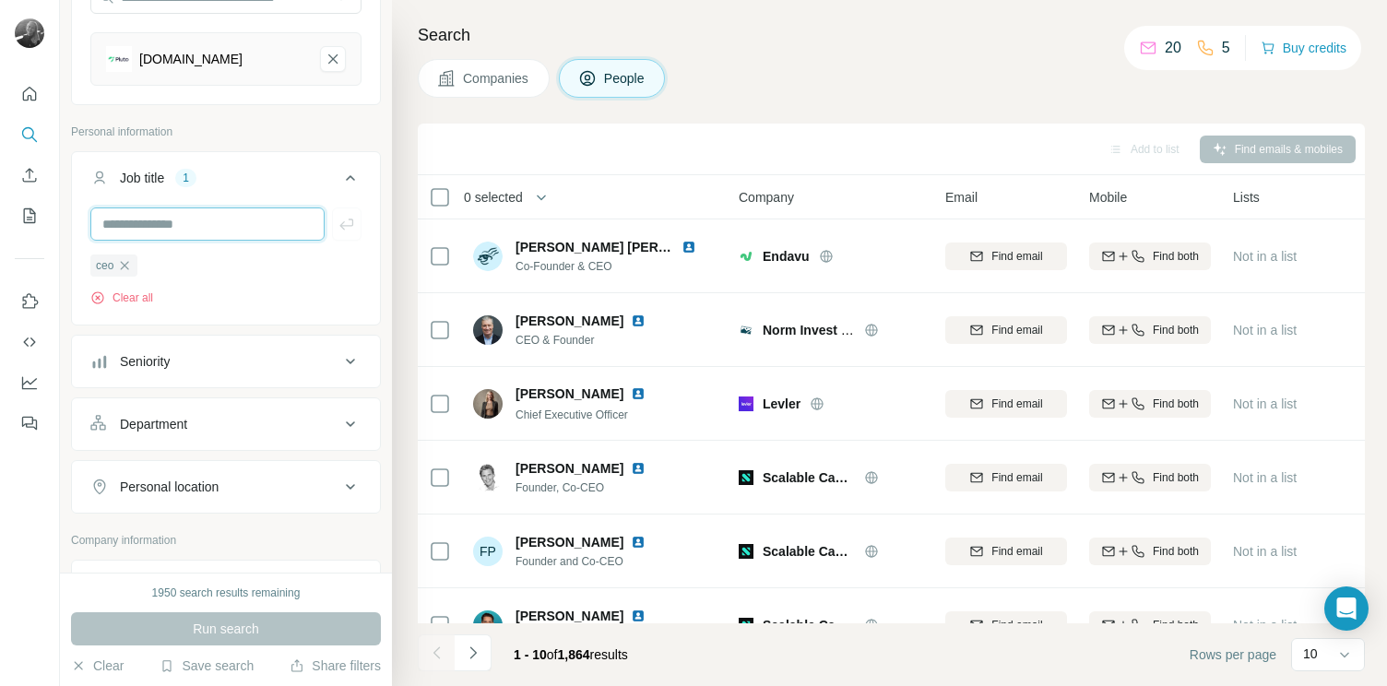
scroll to position [69, 0]
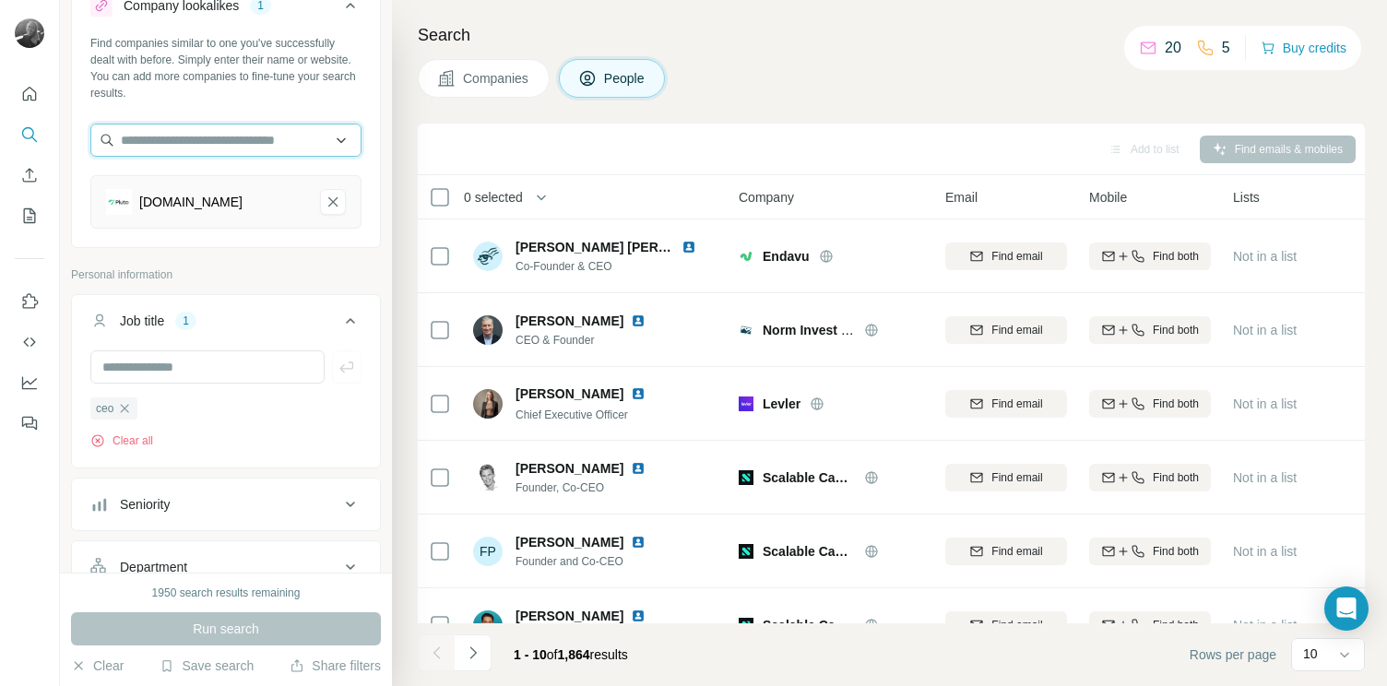
click at [191, 141] on input "text" at bounding box center [225, 140] width 271 height 33
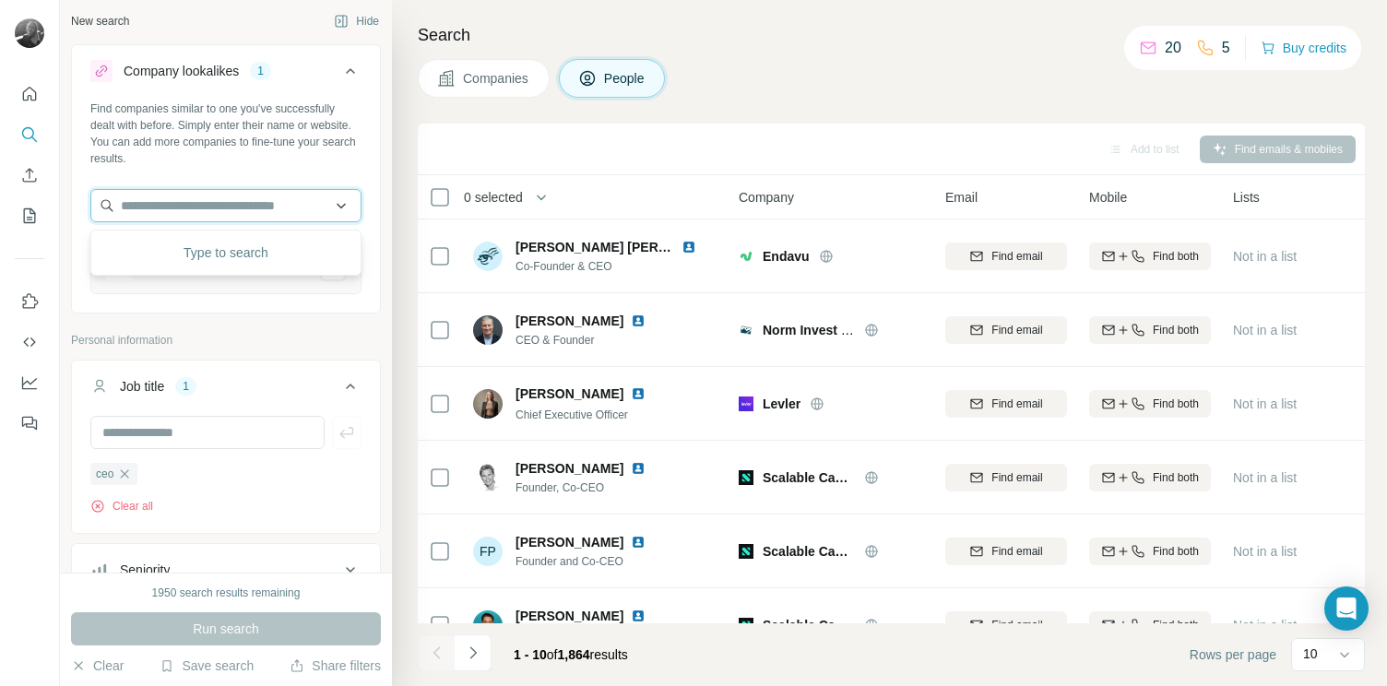
scroll to position [0, 0]
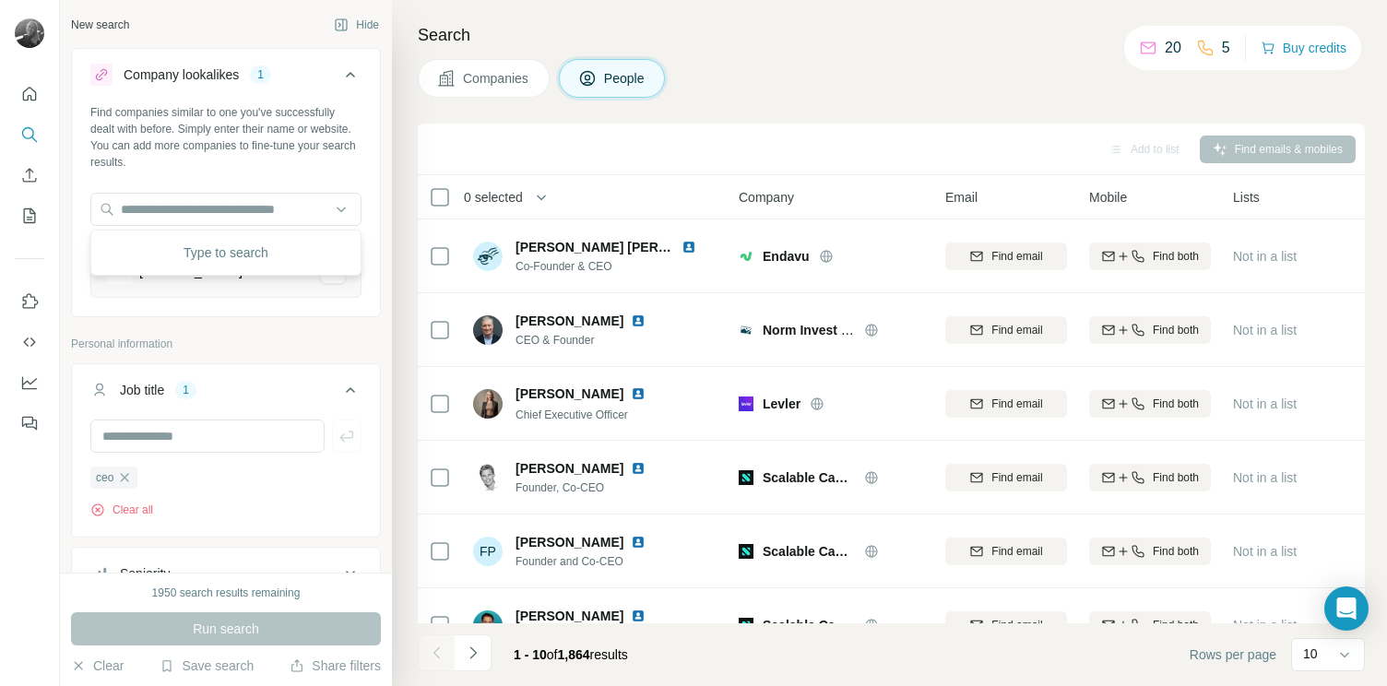
click at [253, 301] on div "Find companies similar to one you've successfully dealt with before. Simply ent…" at bounding box center [226, 208] width 308 height 208
click at [327, 275] on icon "pluto.markets-remove-button" at bounding box center [333, 271] width 17 height 18
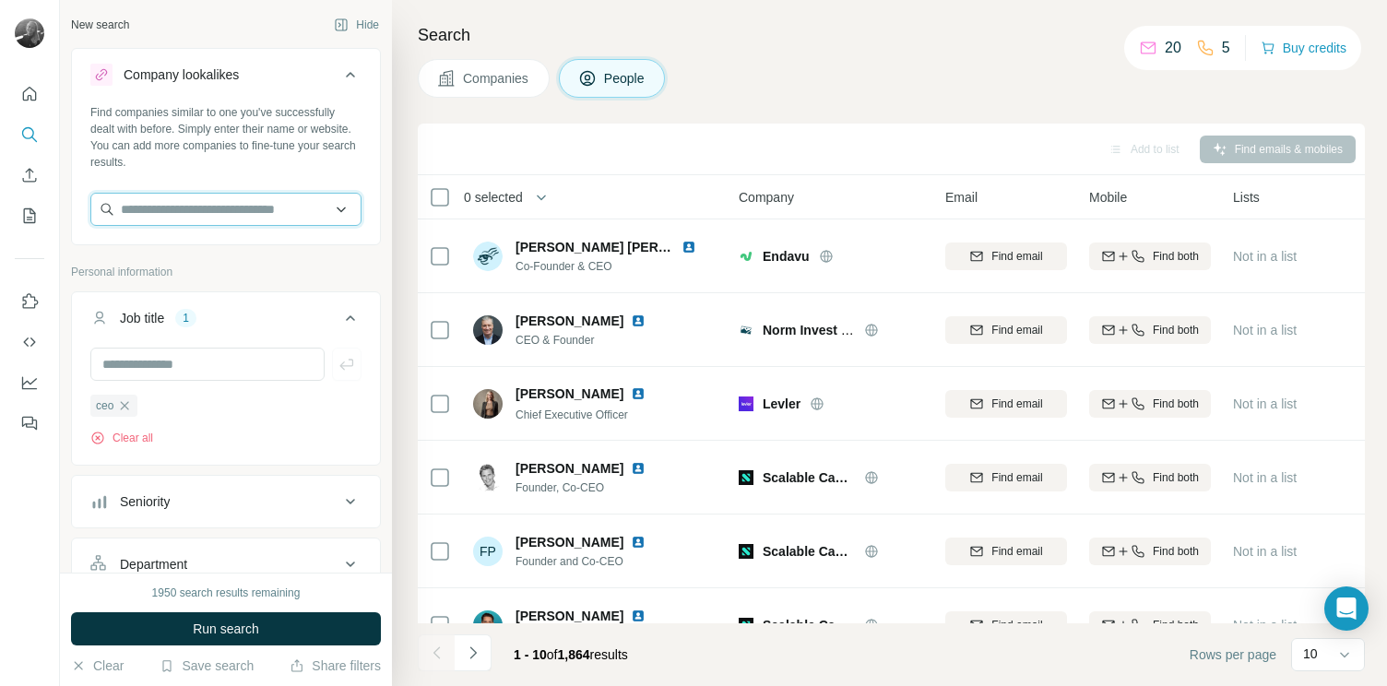
click at [242, 213] on input "text" at bounding box center [225, 209] width 271 height 33
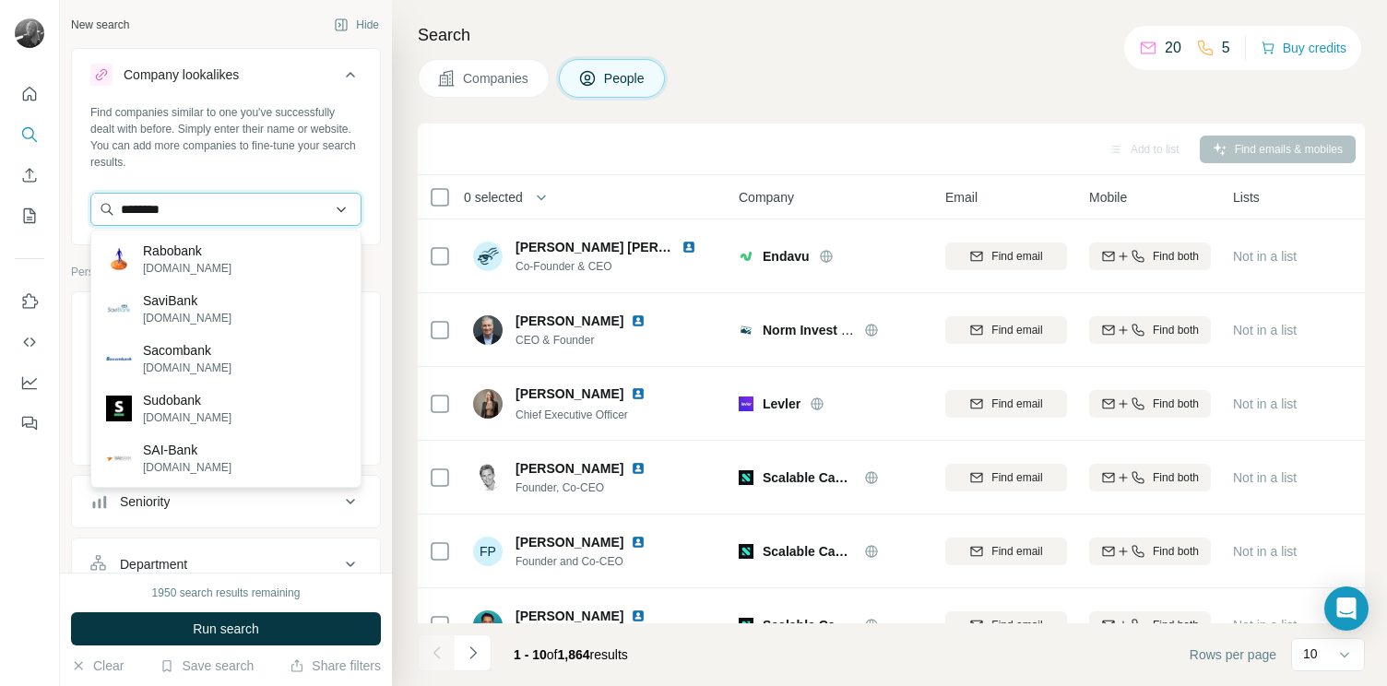
drag, startPoint x: 180, startPoint y: 209, endPoint x: 141, endPoint y: 209, distance: 38.7
click at [141, 209] on input "********" at bounding box center [225, 209] width 271 height 33
click at [200, 218] on input "********" at bounding box center [225, 209] width 271 height 33
type input "********"
click at [343, 211] on input "********" at bounding box center [225, 209] width 271 height 33
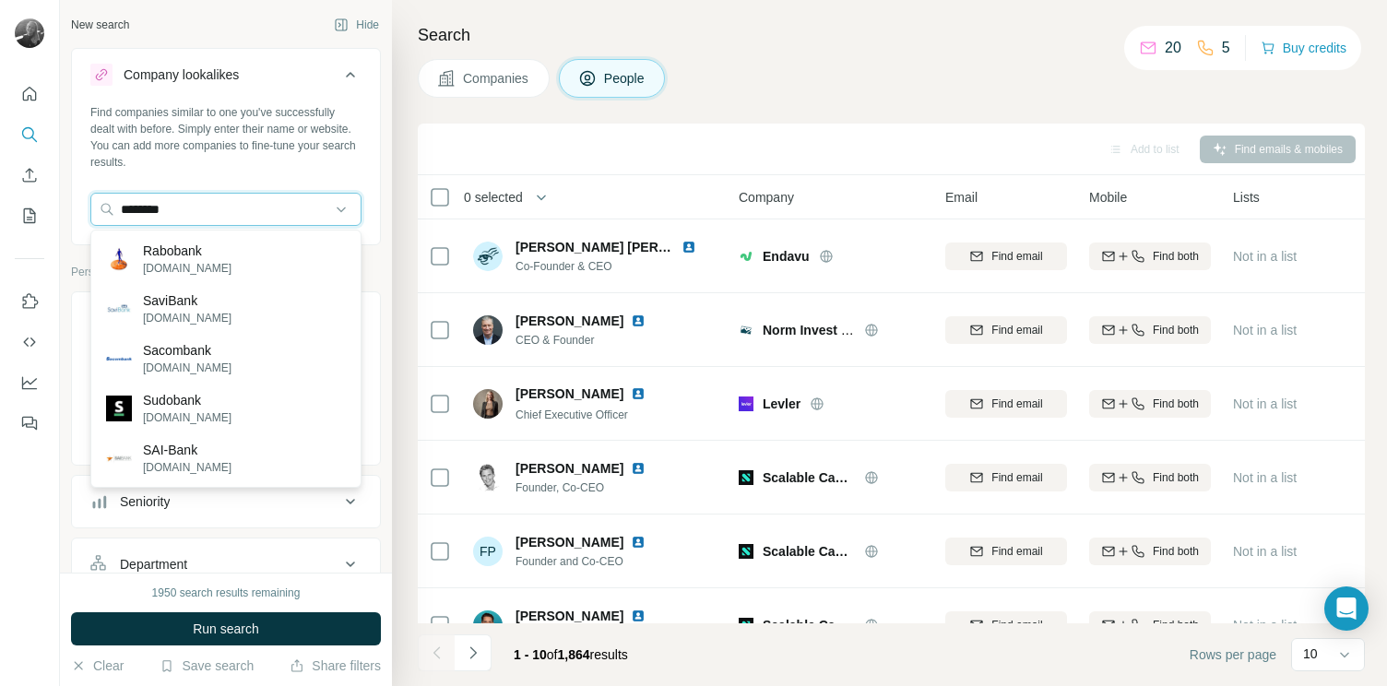
drag, startPoint x: 218, startPoint y: 219, endPoint x: 45, endPoint y: 210, distance: 172.6
click at [45, 210] on div "New search Hide Company lookalikes Find companies similar to one you've success…" at bounding box center [693, 343] width 1387 height 686
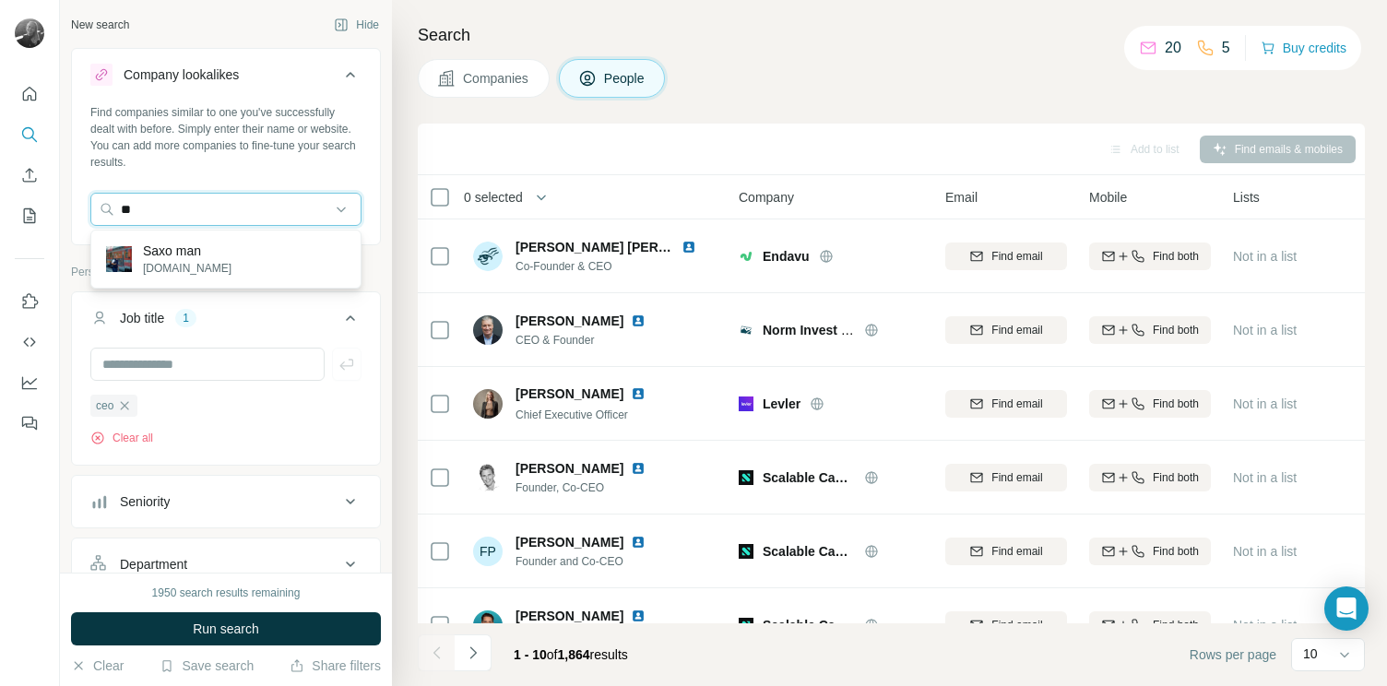
type input "*"
click at [277, 290] on div "Personal information" at bounding box center [226, 278] width 310 height 28
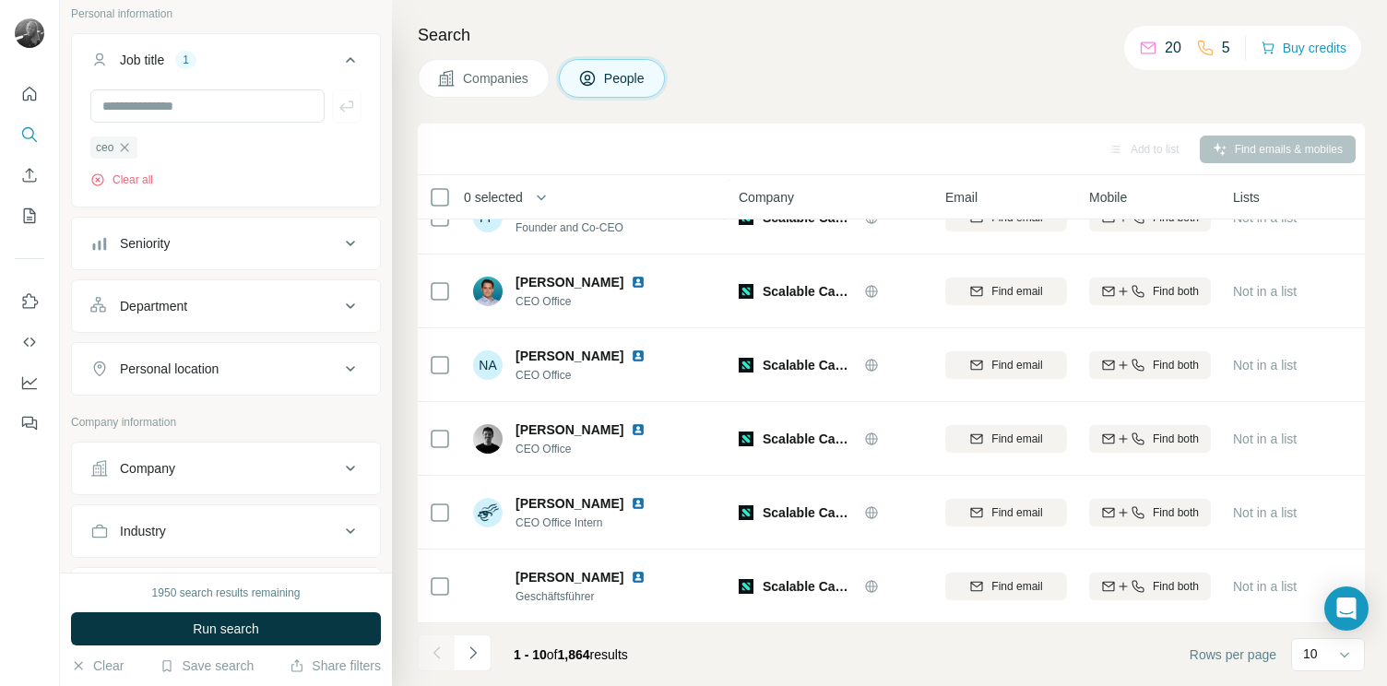
scroll to position [609, 0]
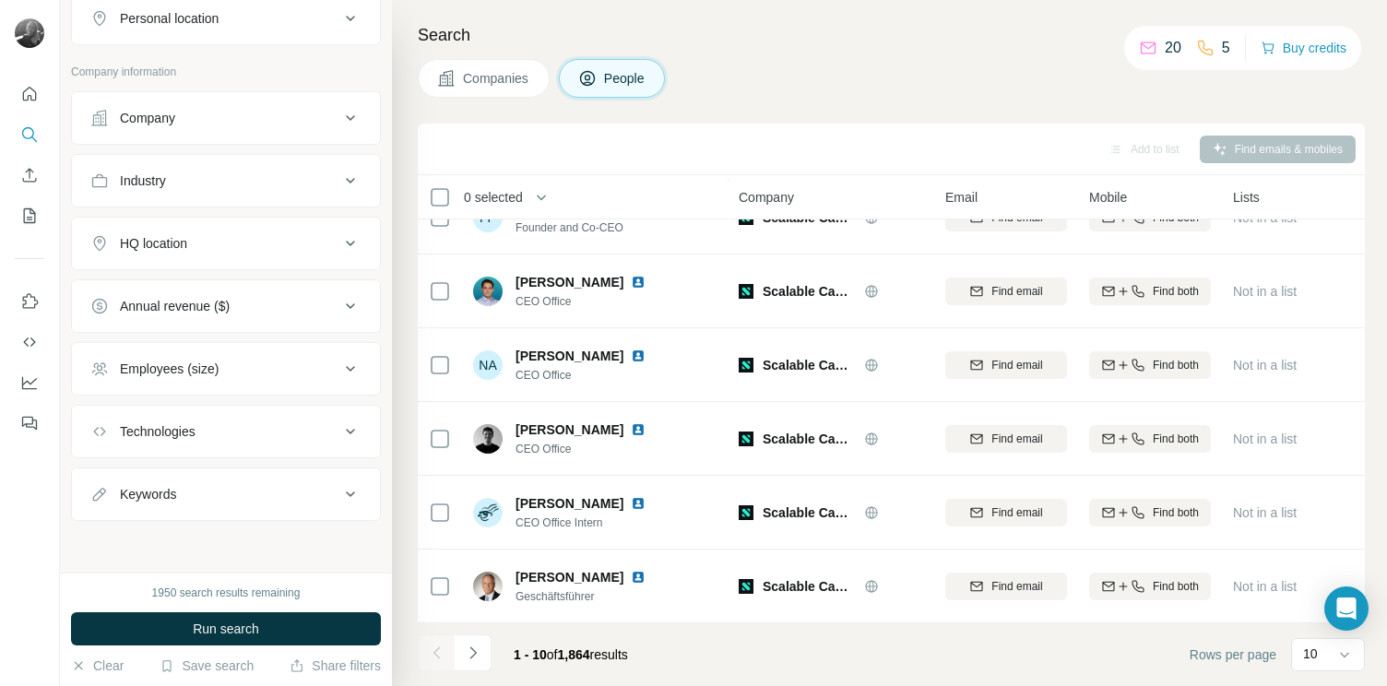
click at [147, 427] on div "Technologies" at bounding box center [158, 431] width 76 height 18
click at [173, 424] on div "Technologies" at bounding box center [158, 431] width 76 height 18
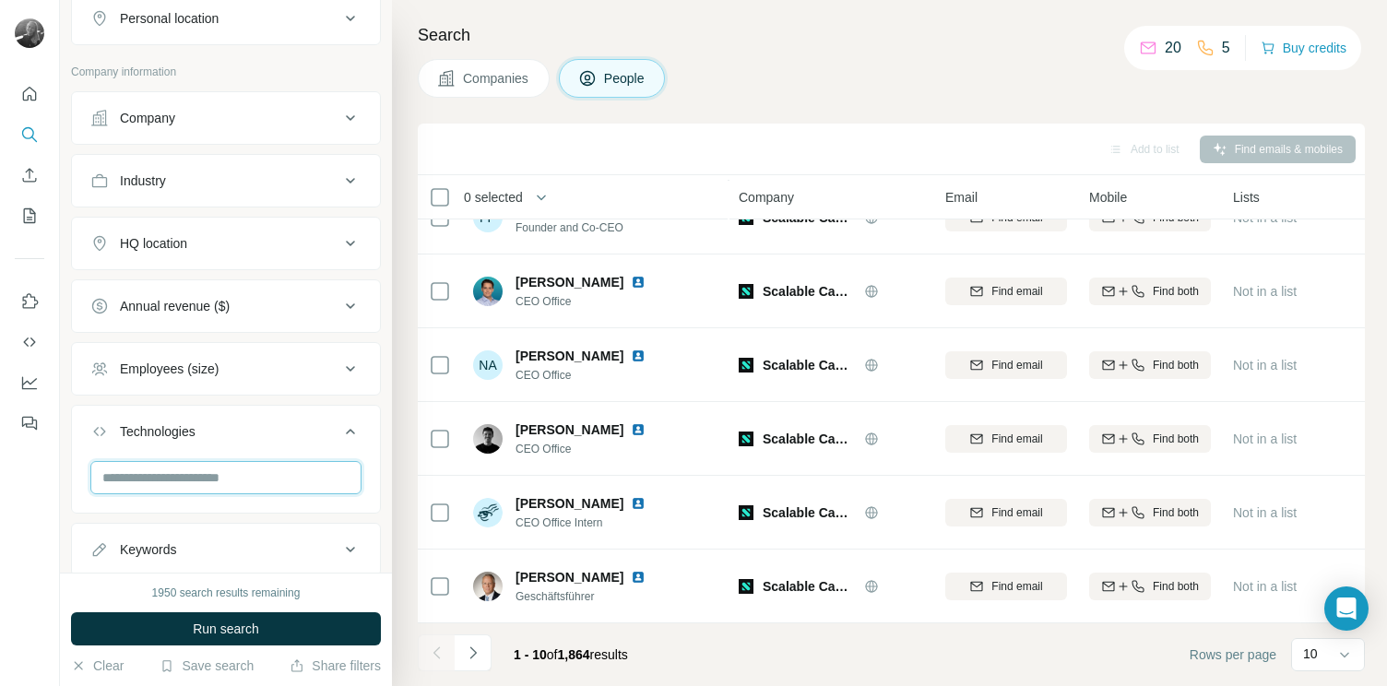
click at [180, 469] on input "text" at bounding box center [225, 477] width 271 height 33
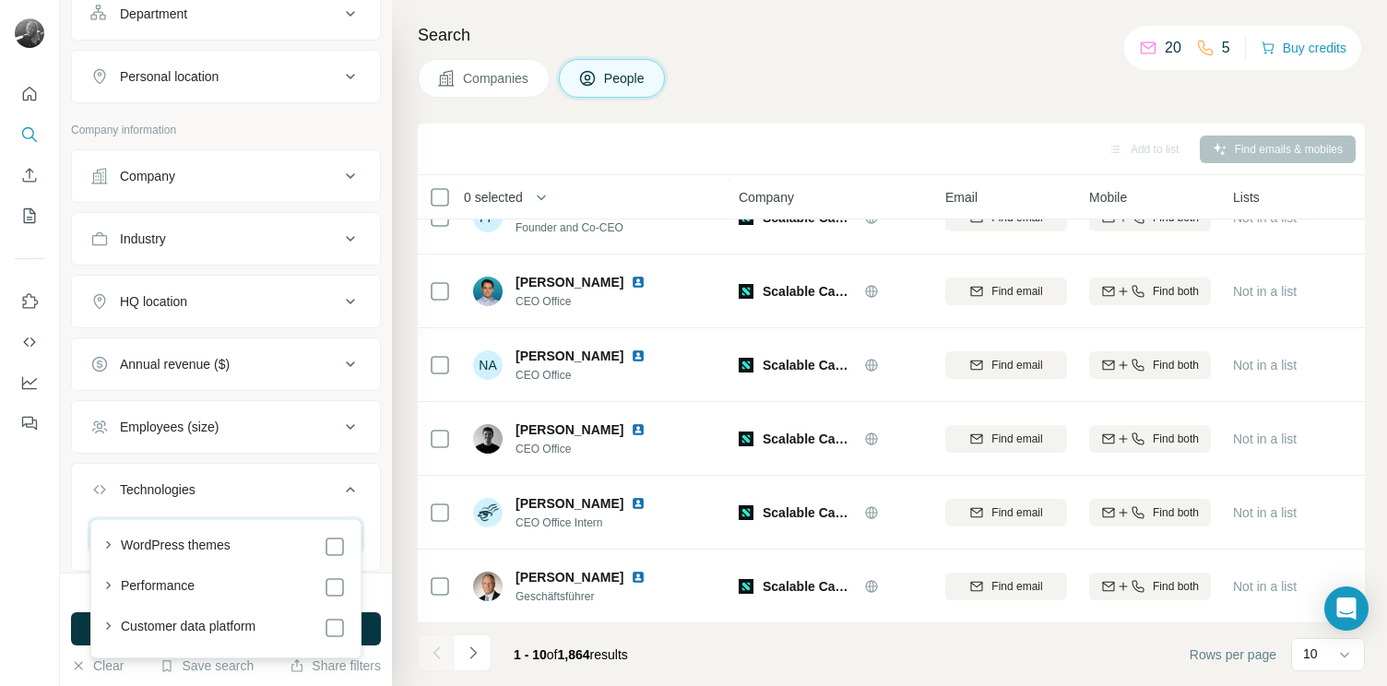
scroll to position [546, 0]
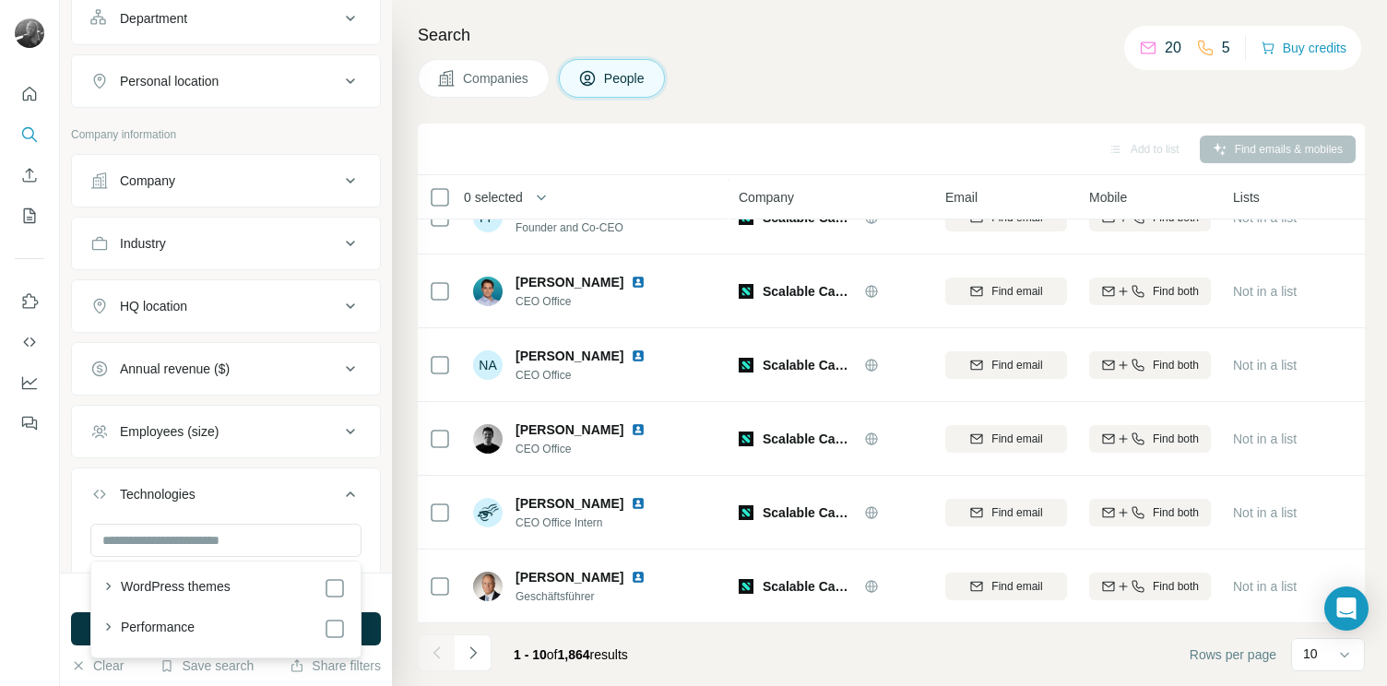
click at [184, 249] on div "Industry" at bounding box center [214, 243] width 249 height 18
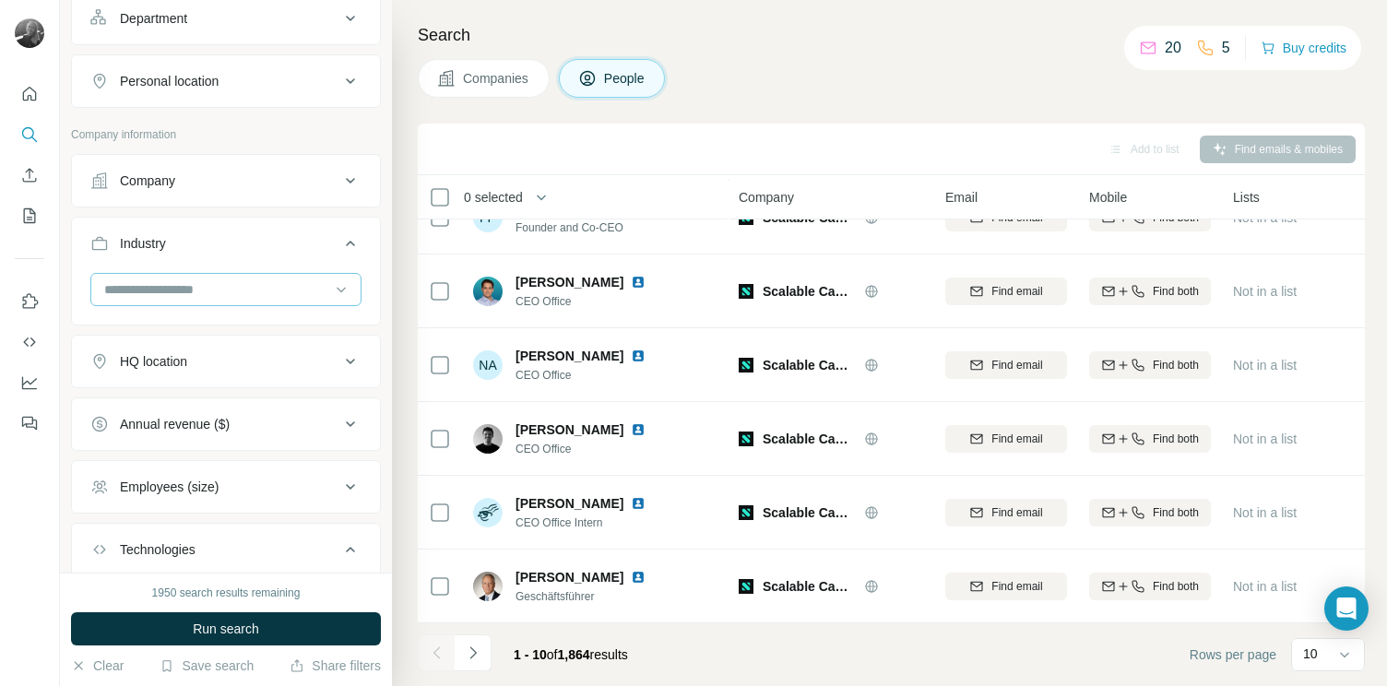
click at [172, 294] on input at bounding box center [216, 289] width 228 height 20
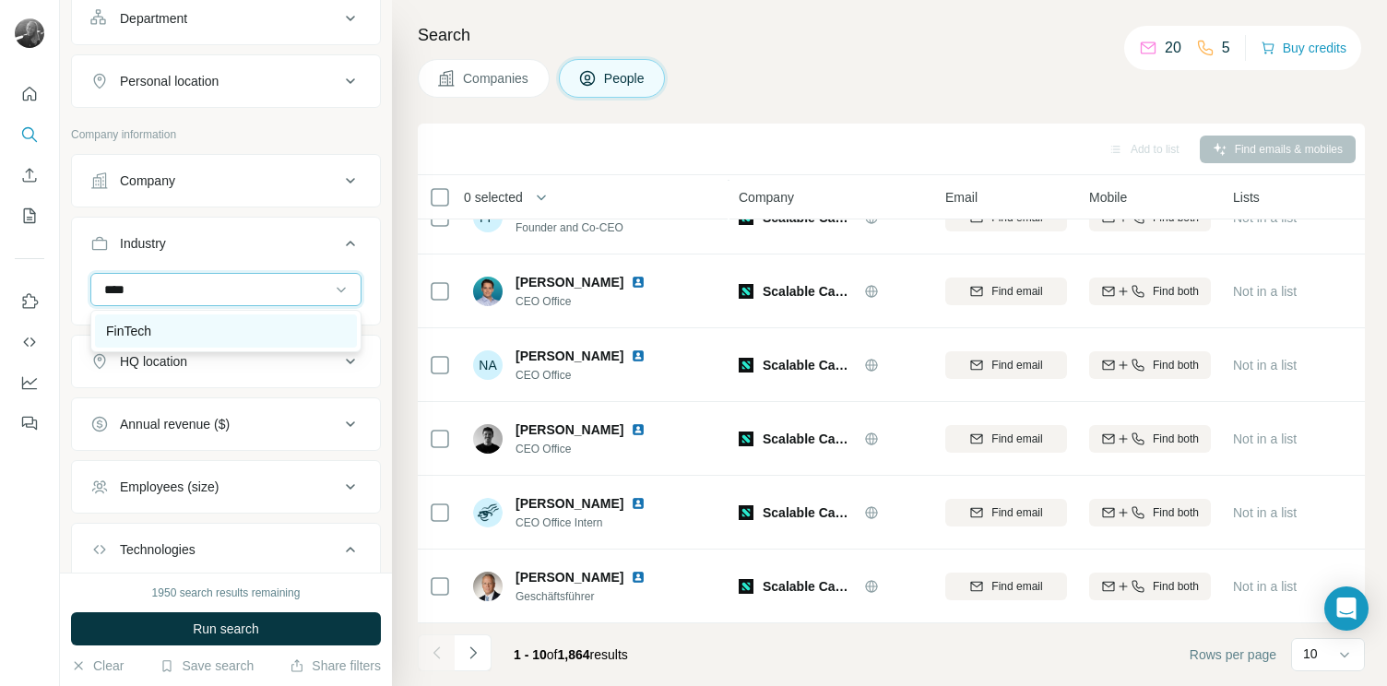
type input "****"
click at [168, 327] on div "FinTech" at bounding box center [226, 331] width 240 height 18
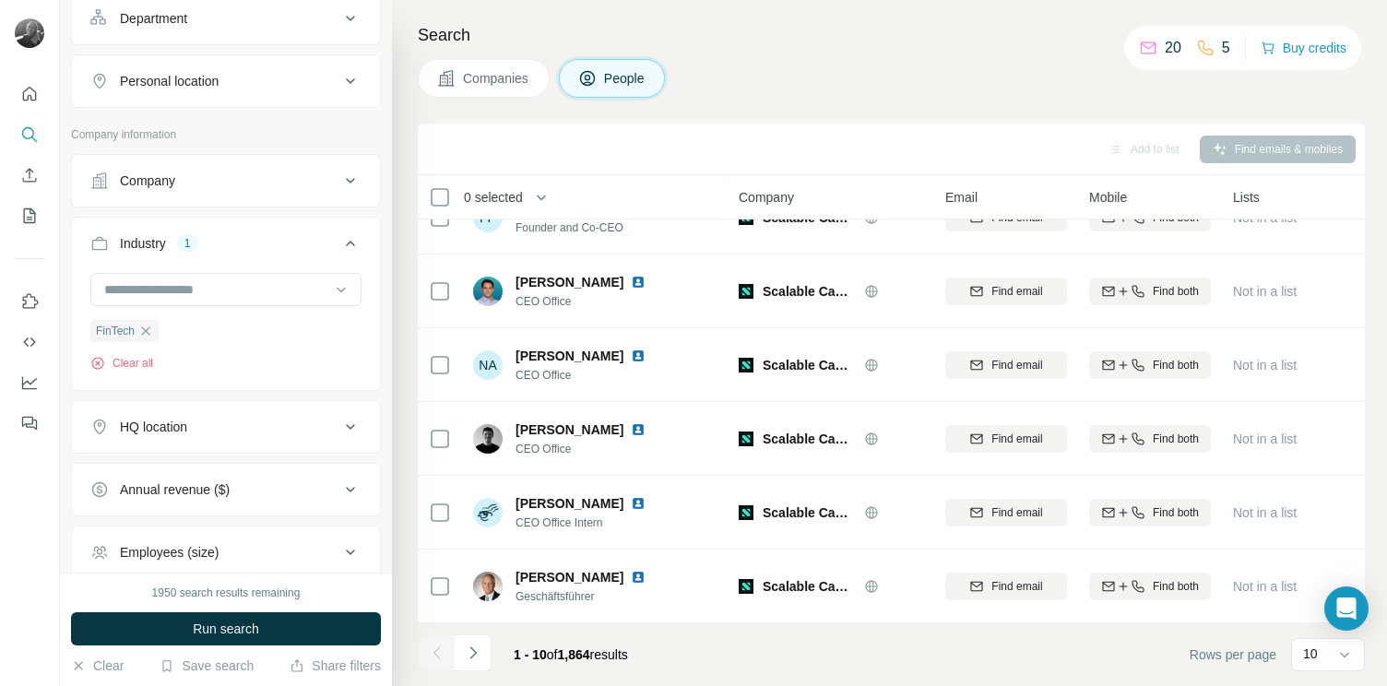
click at [185, 189] on div "Company" at bounding box center [214, 180] width 249 height 18
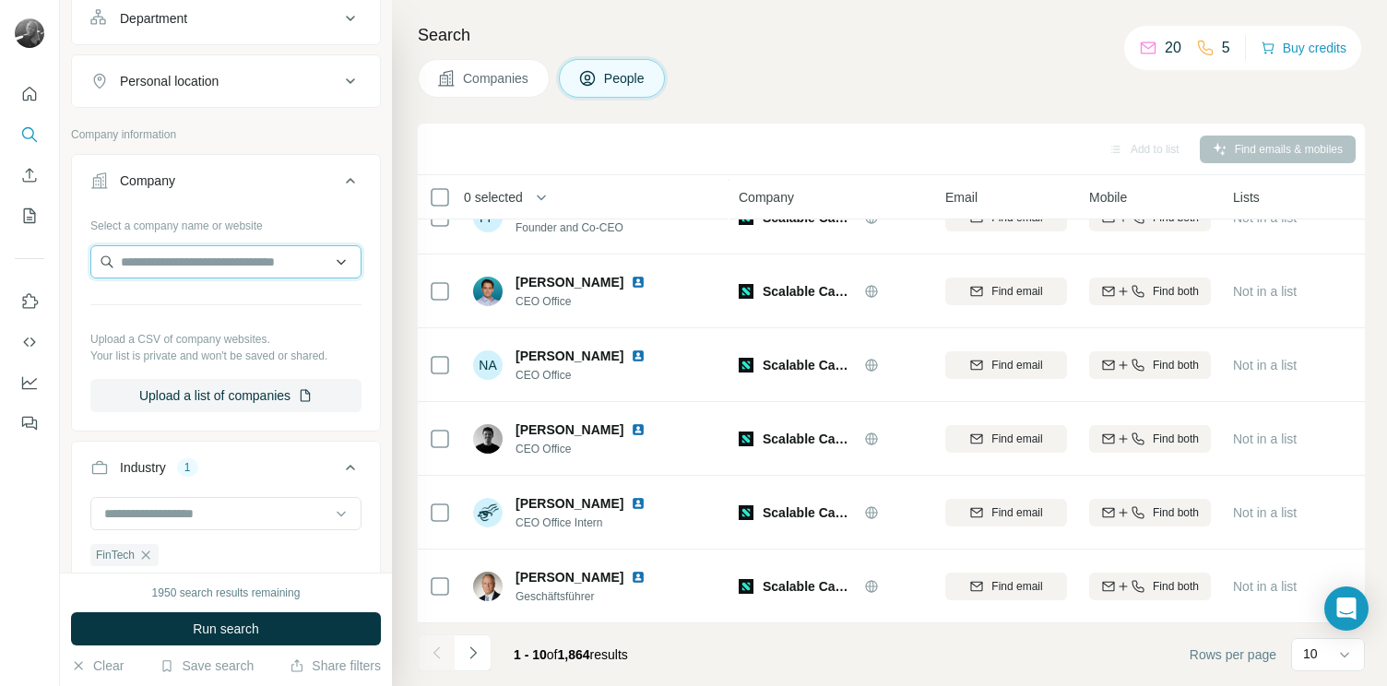
click at [167, 261] on input "text" at bounding box center [225, 261] width 271 height 33
type input "*"
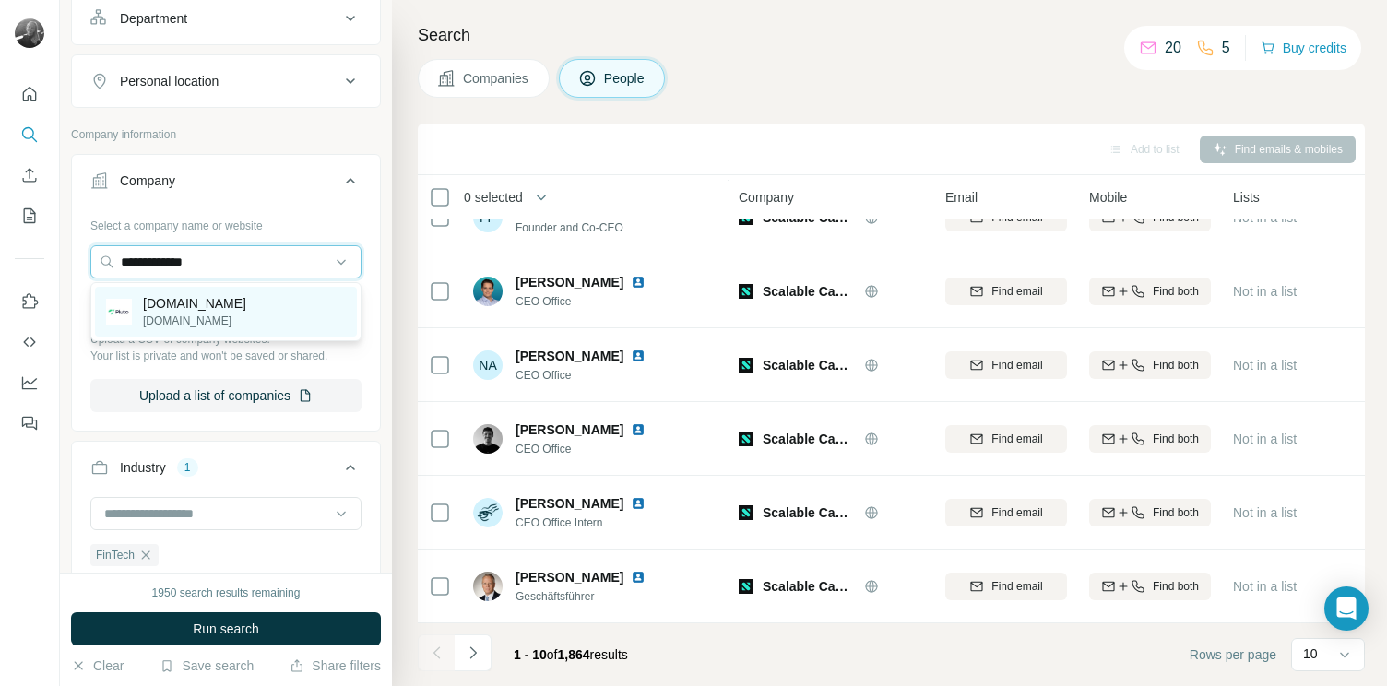
type input "**********"
click at [210, 318] on p "pluto.markets" at bounding box center [194, 321] width 103 height 17
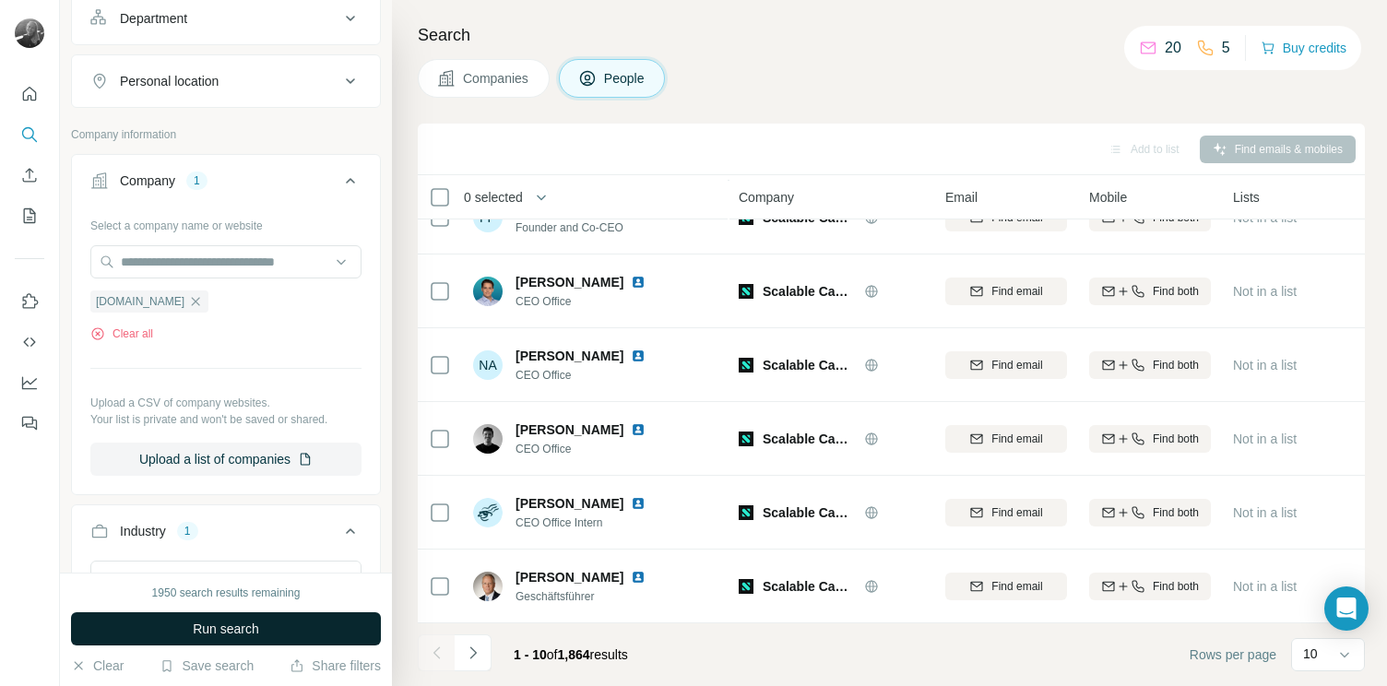
click at [222, 642] on button "Run search" at bounding box center [226, 628] width 310 height 33
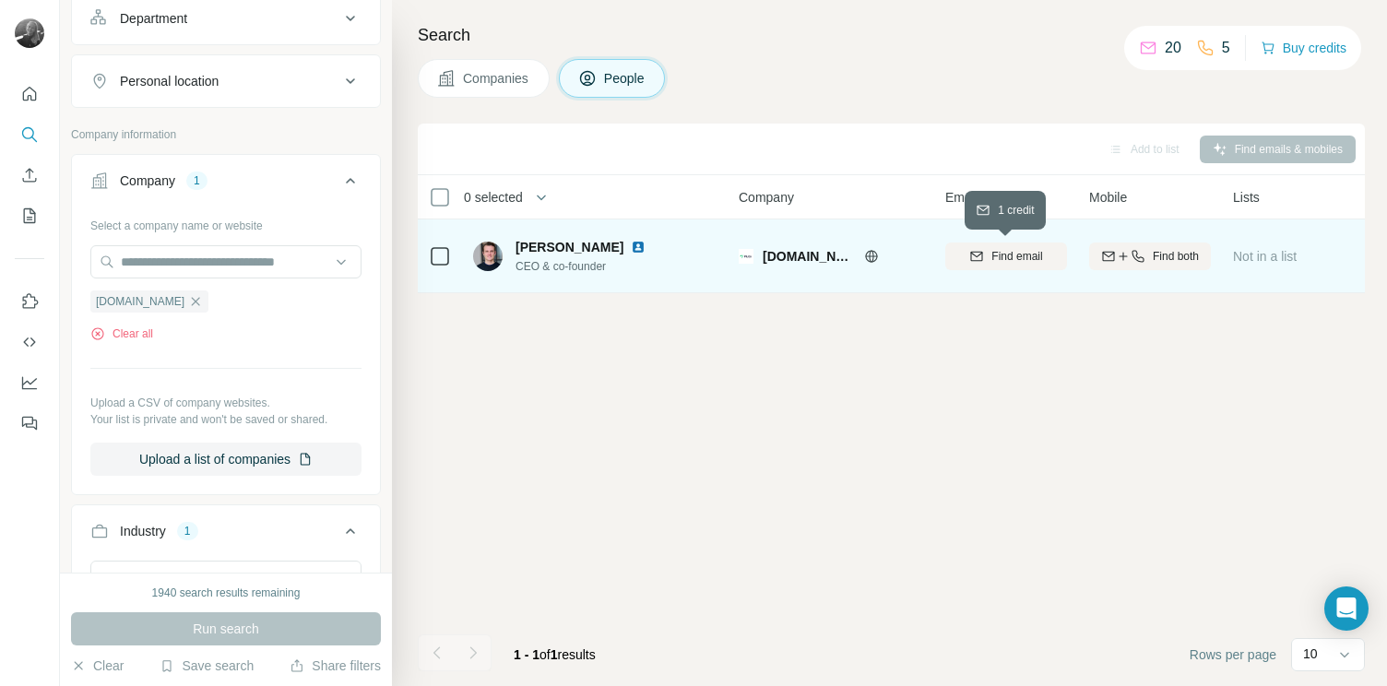
click at [1017, 255] on span "Find email" at bounding box center [1016, 256] width 51 height 17
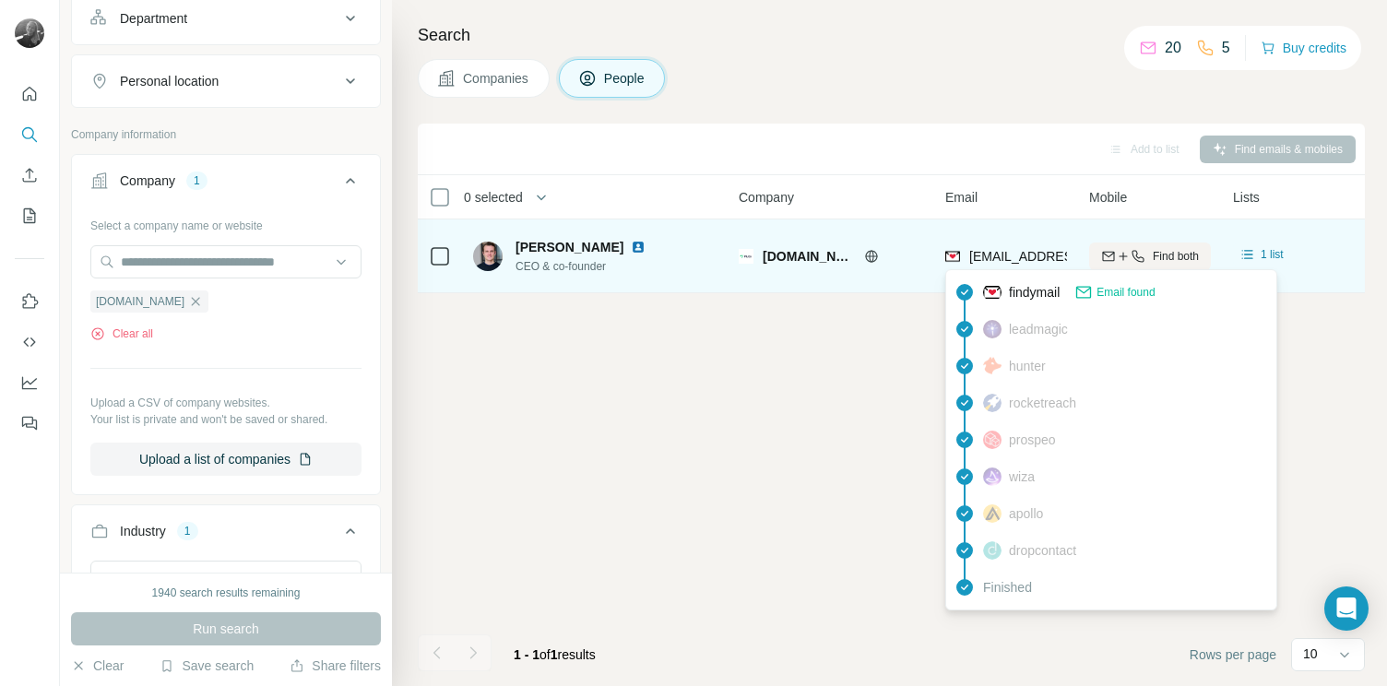
click at [983, 257] on span "jb@pluto.markets" at bounding box center [1078, 256] width 219 height 15
click at [973, 260] on span "jb@pluto.markets" at bounding box center [1078, 256] width 219 height 15
click at [978, 257] on span "jb@pluto.markets" at bounding box center [1078, 256] width 219 height 15
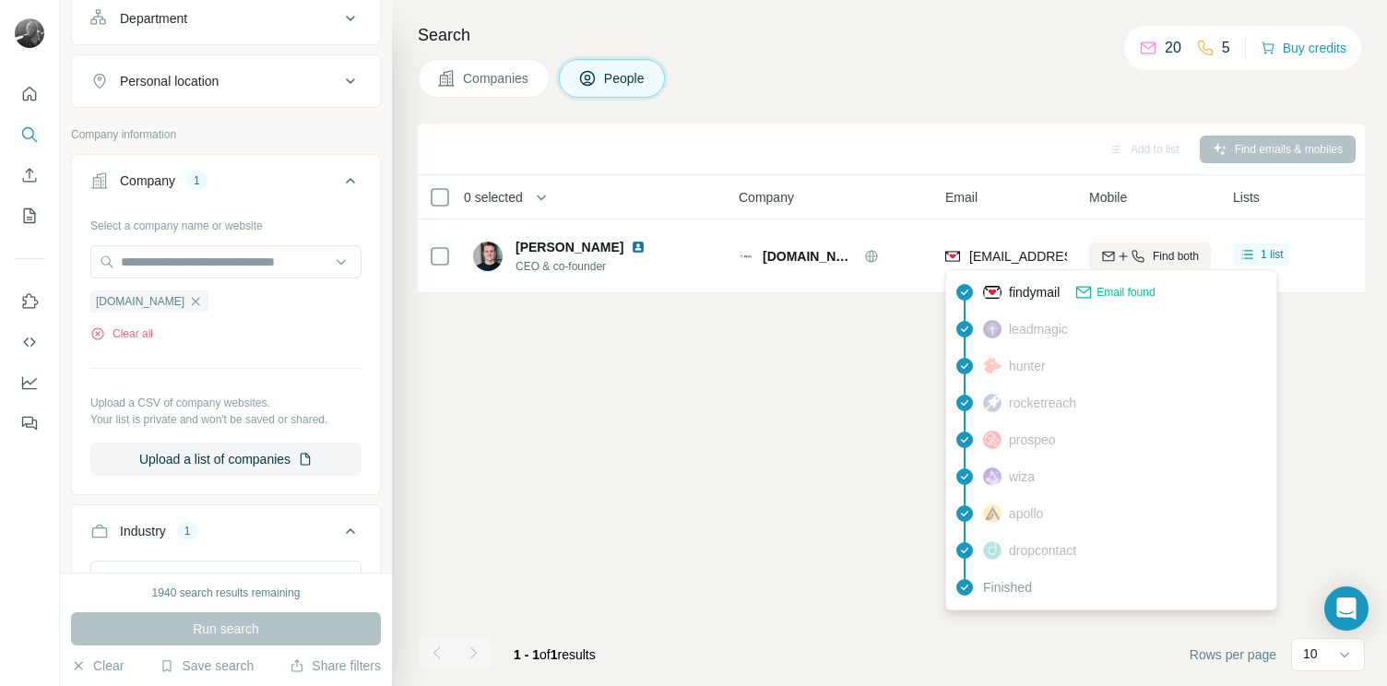
click at [1117, 290] on span "Email found" at bounding box center [1125, 292] width 58 height 17
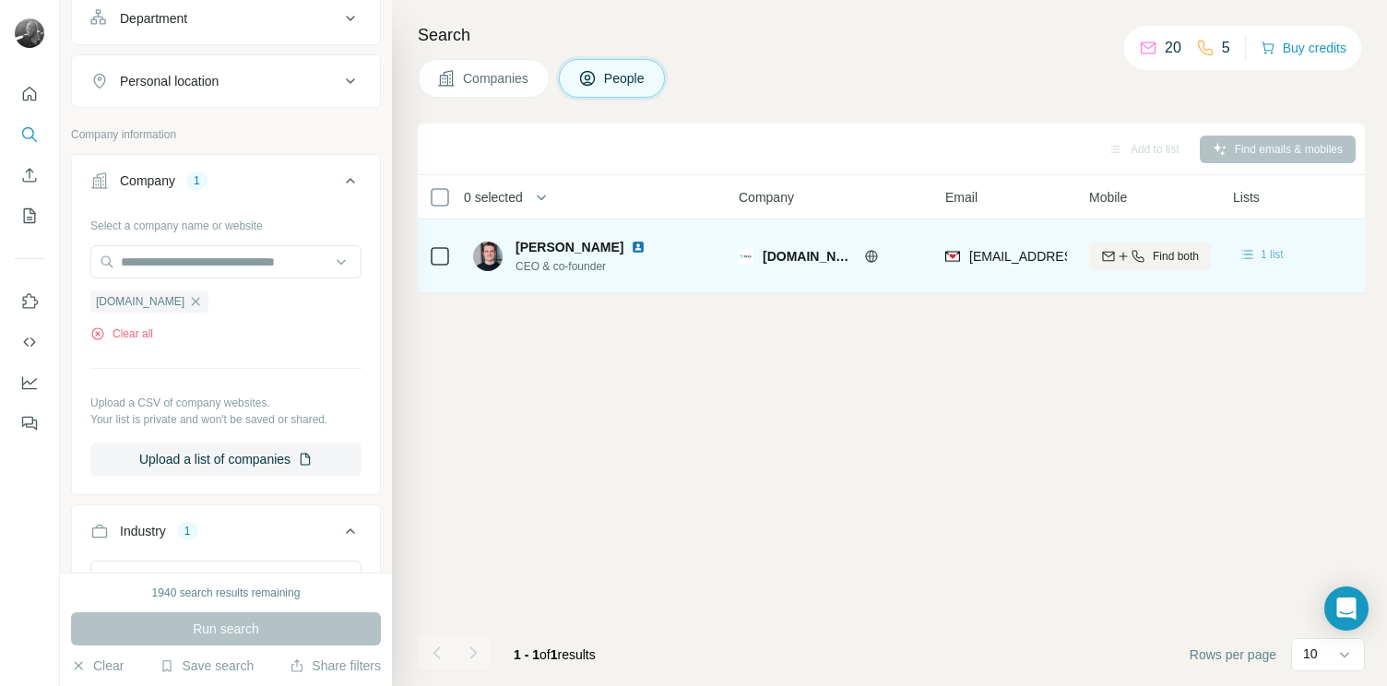
click at [1263, 259] on span "1 list" at bounding box center [1271, 254] width 23 height 17
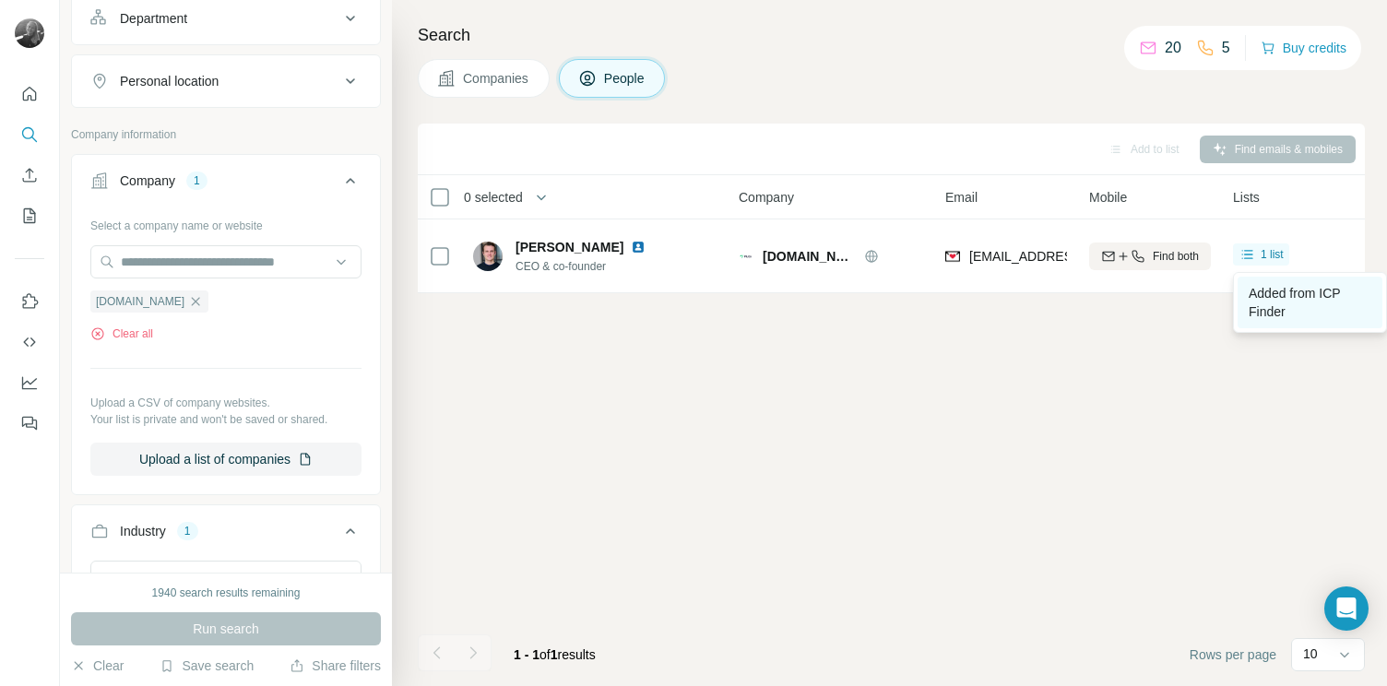
click at [1265, 303] on span "Added from ICP Finder" at bounding box center [1293, 302] width 91 height 33
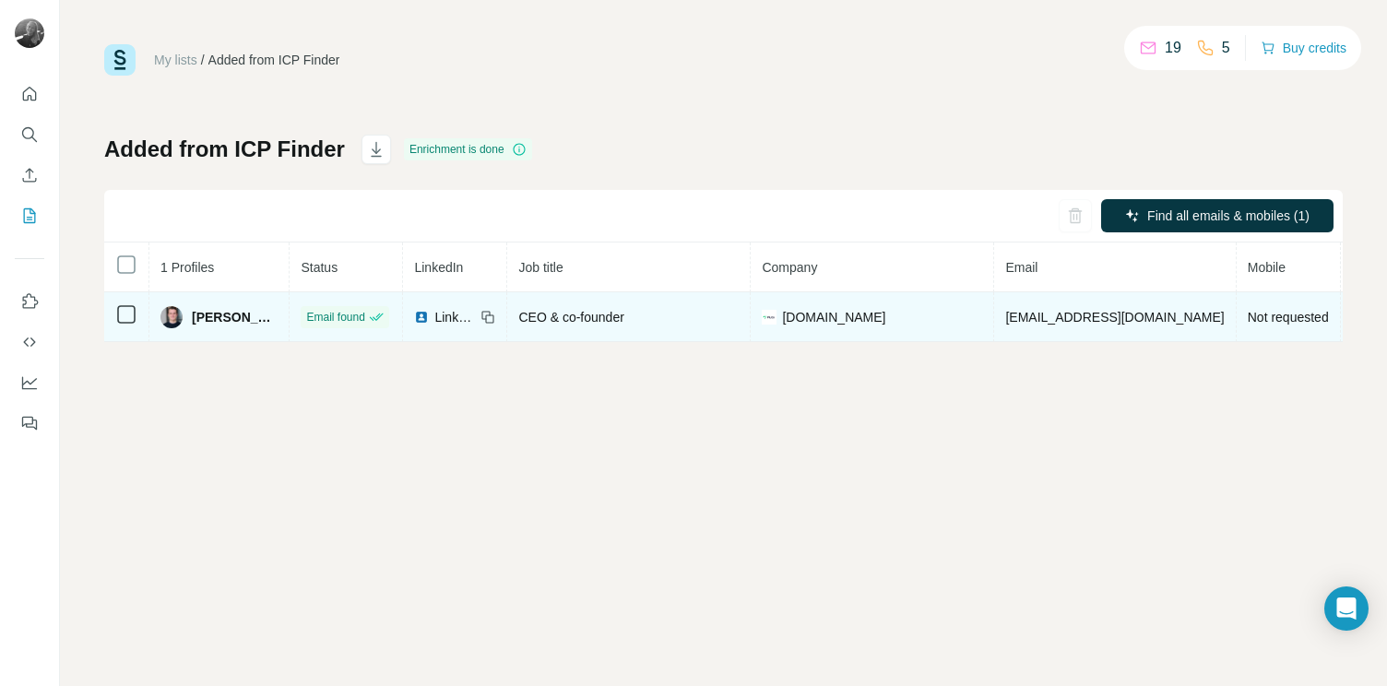
click at [1029, 314] on span "jb@pluto.markets" at bounding box center [1114, 317] width 219 height 15
drag, startPoint x: 1014, startPoint y: 317, endPoint x: 1127, endPoint y: 320, distance: 112.5
click at [1126, 319] on td "jb@pluto.markets" at bounding box center [1115, 317] width 242 height 50
copy span "jb@pluto.markets"
